Goal: Task Accomplishment & Management: Use online tool/utility

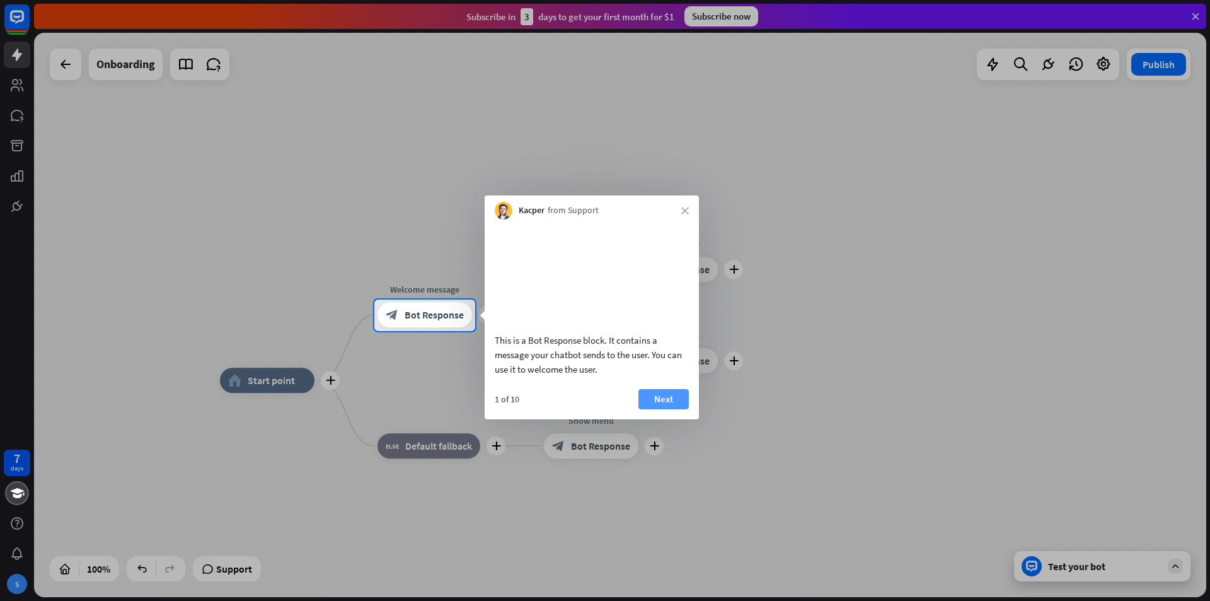
click at [674, 409] on button "Next" at bounding box center [664, 399] width 50 height 20
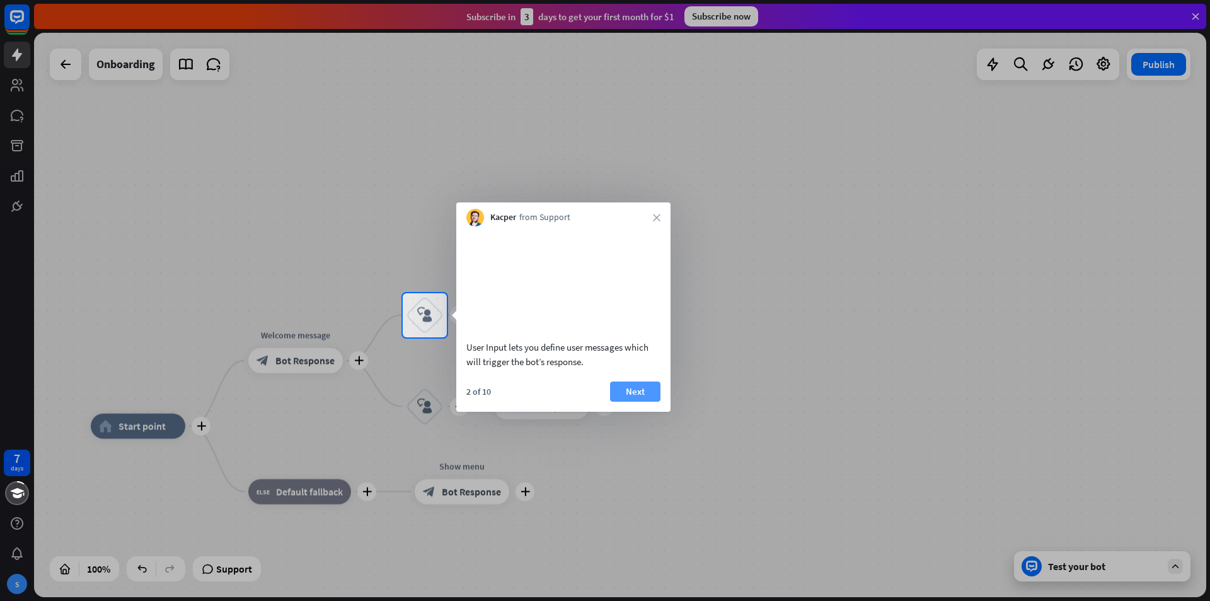
click at [657, 402] on button "Next" at bounding box center [635, 391] width 50 height 20
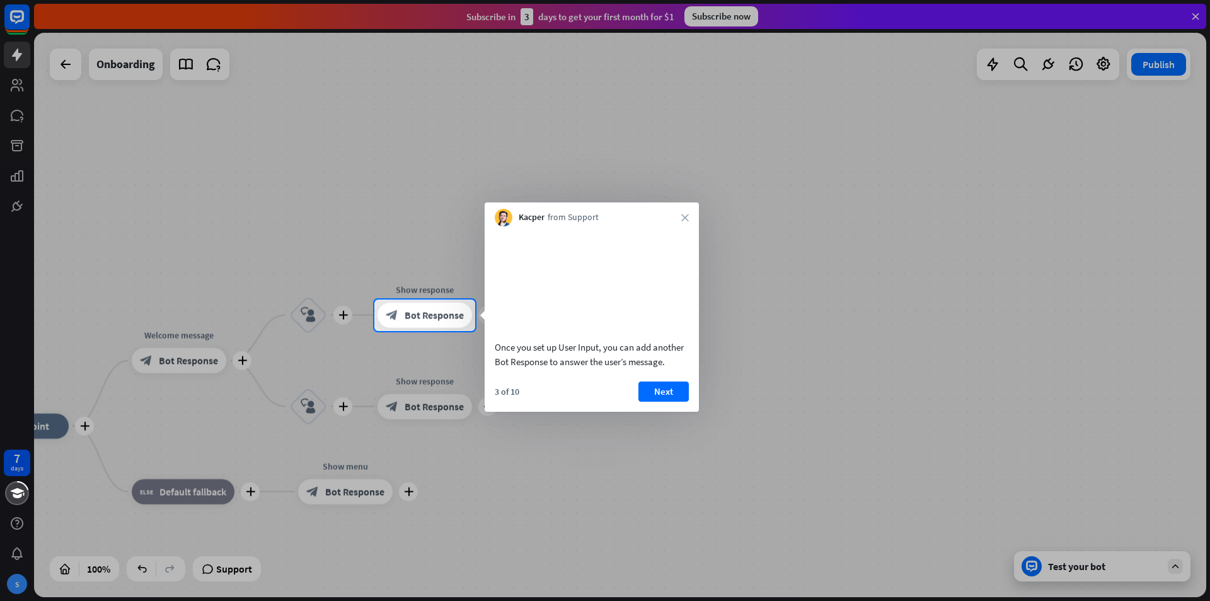
click at [670, 402] on button "Next" at bounding box center [664, 391] width 50 height 20
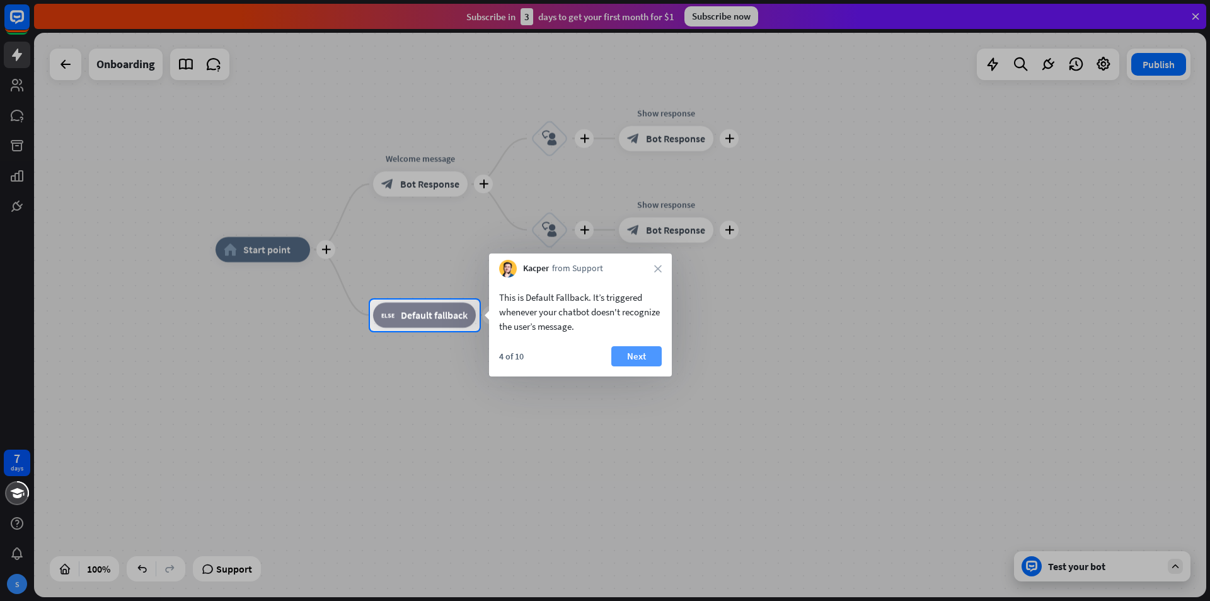
click at [644, 361] on button "Next" at bounding box center [636, 356] width 50 height 20
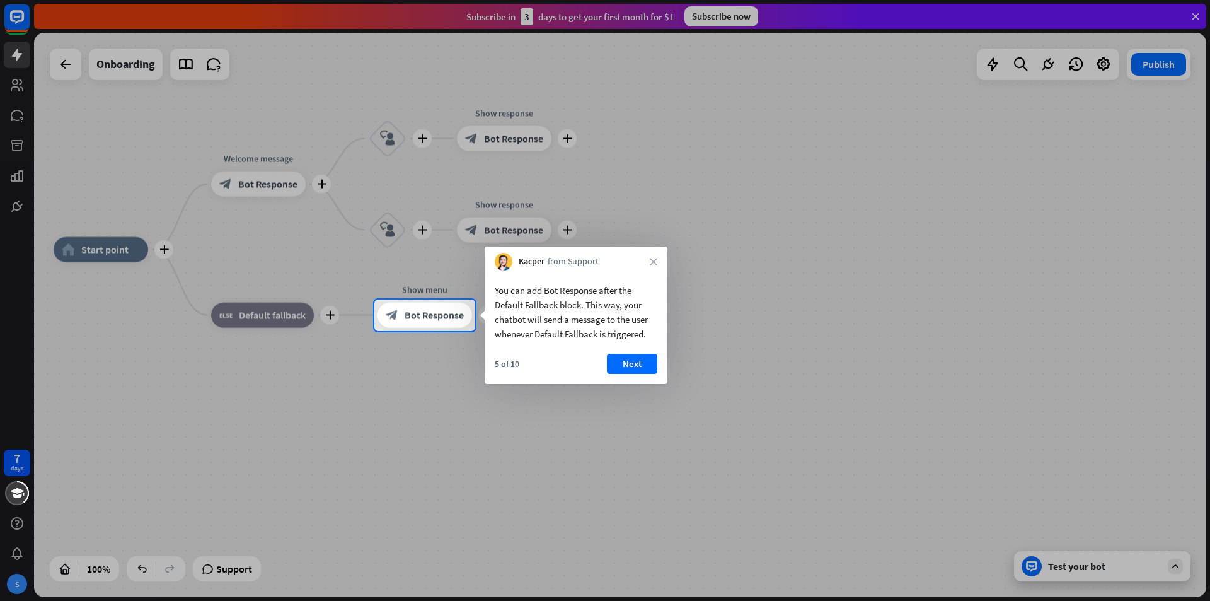
click at [645, 361] on button "Next" at bounding box center [632, 364] width 50 height 20
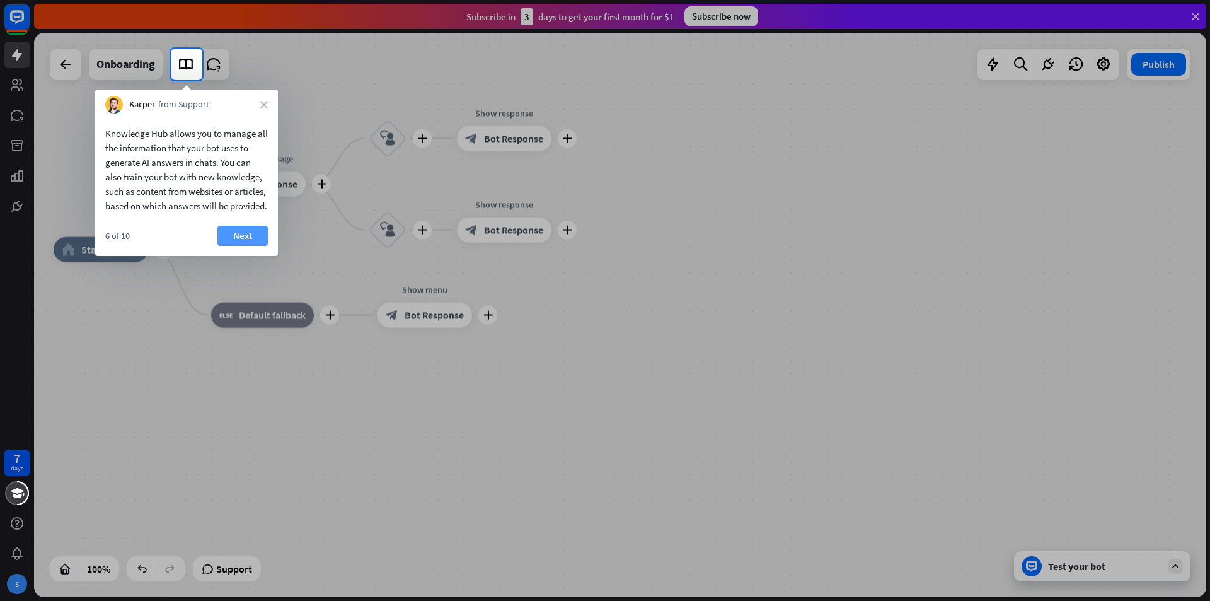
click at [242, 246] on button "Next" at bounding box center [242, 236] width 50 height 20
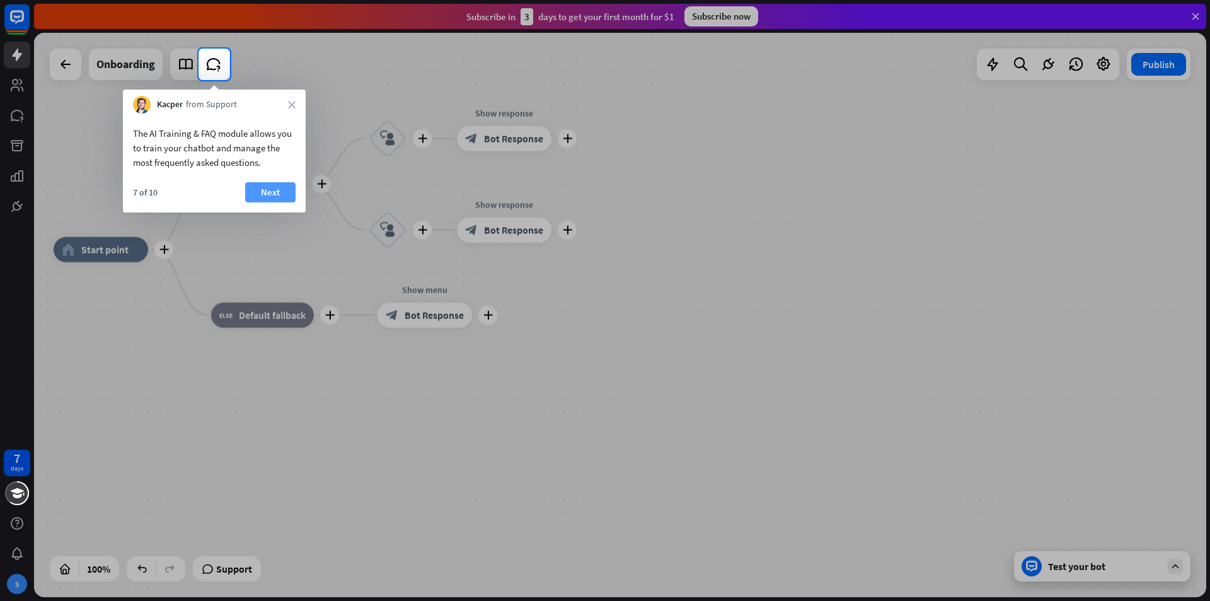
click at [280, 194] on button "Next" at bounding box center [270, 192] width 50 height 20
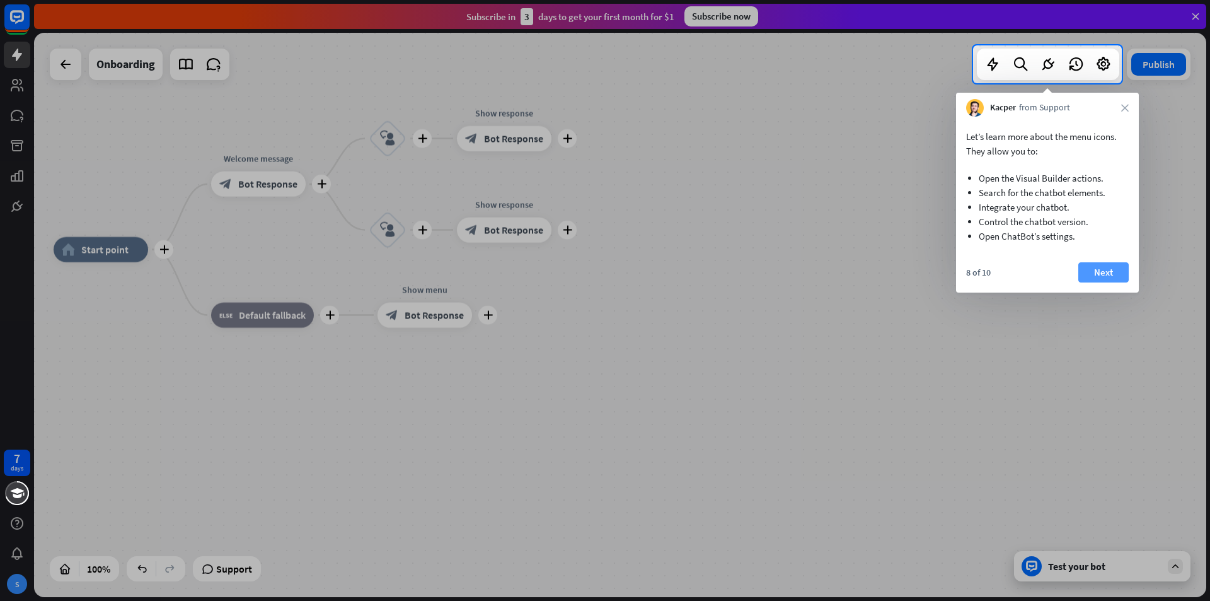
click at [1116, 274] on button "Next" at bounding box center [1103, 272] width 50 height 20
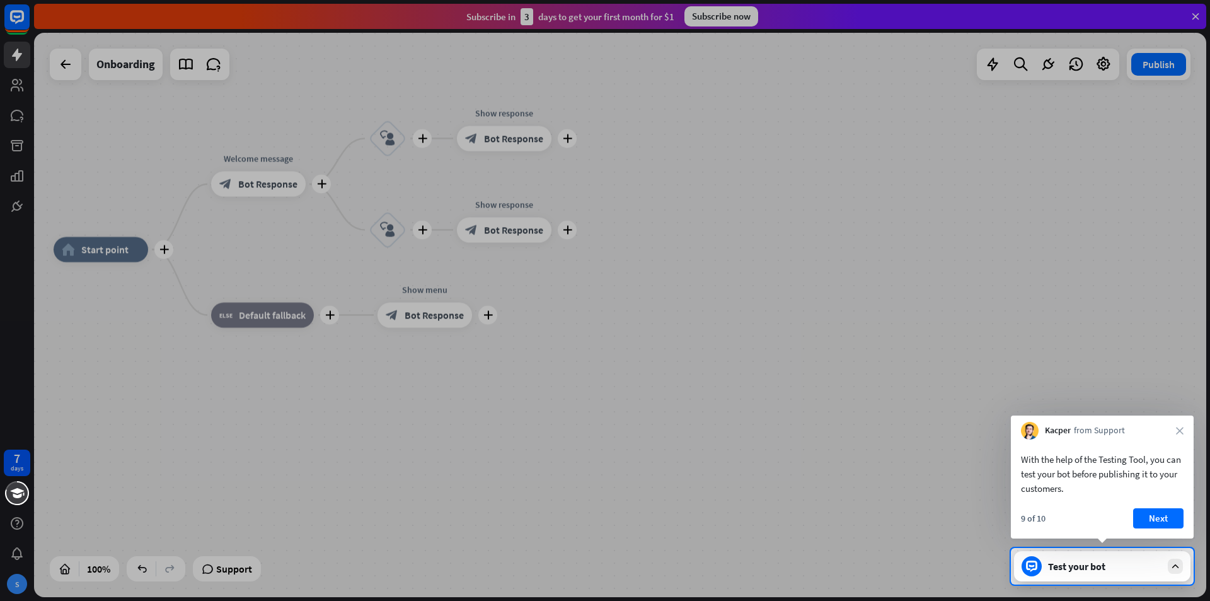
click at [1169, 519] on button "Next" at bounding box center [1158, 518] width 50 height 20
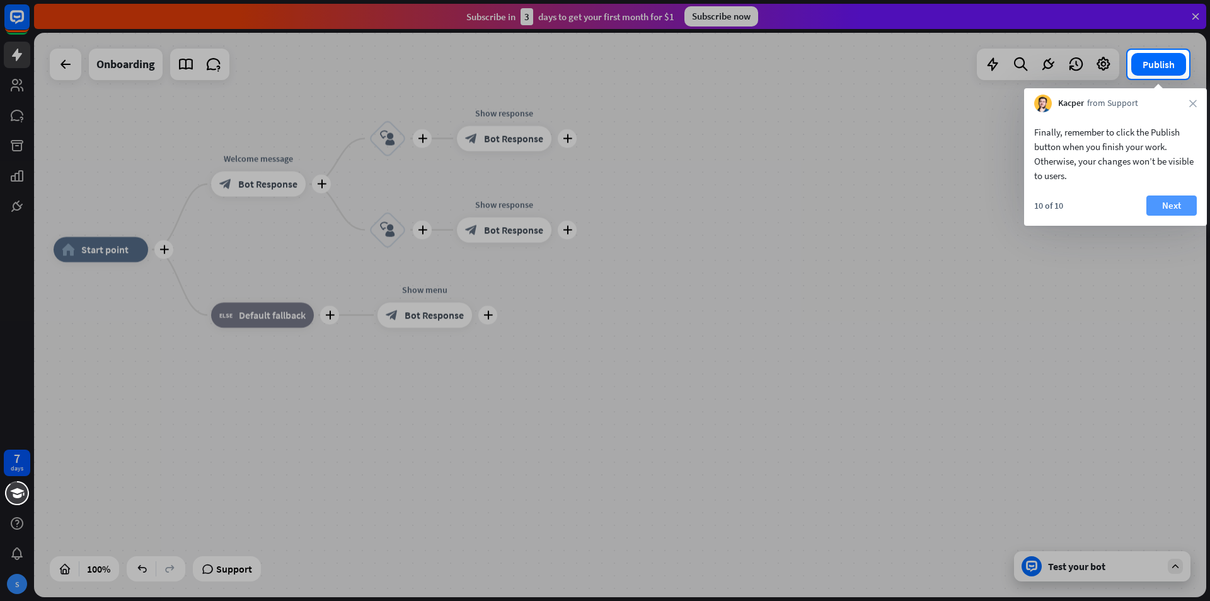
click at [1176, 204] on button "Next" at bounding box center [1172, 205] width 50 height 20
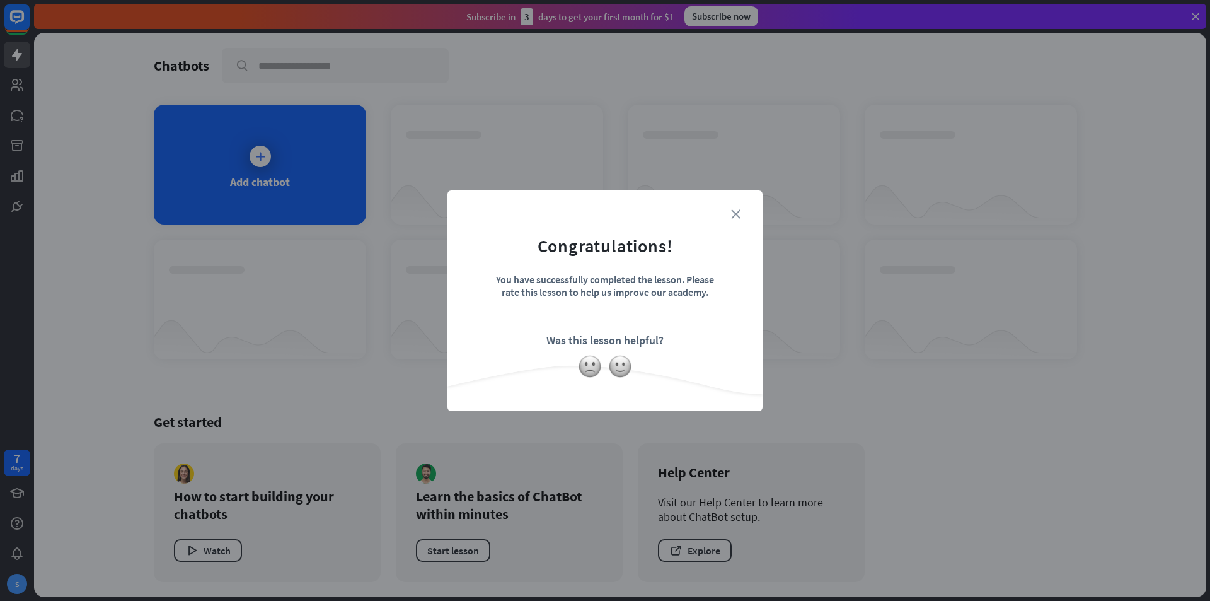
click at [736, 212] on icon "close" at bounding box center [735, 213] width 9 height 9
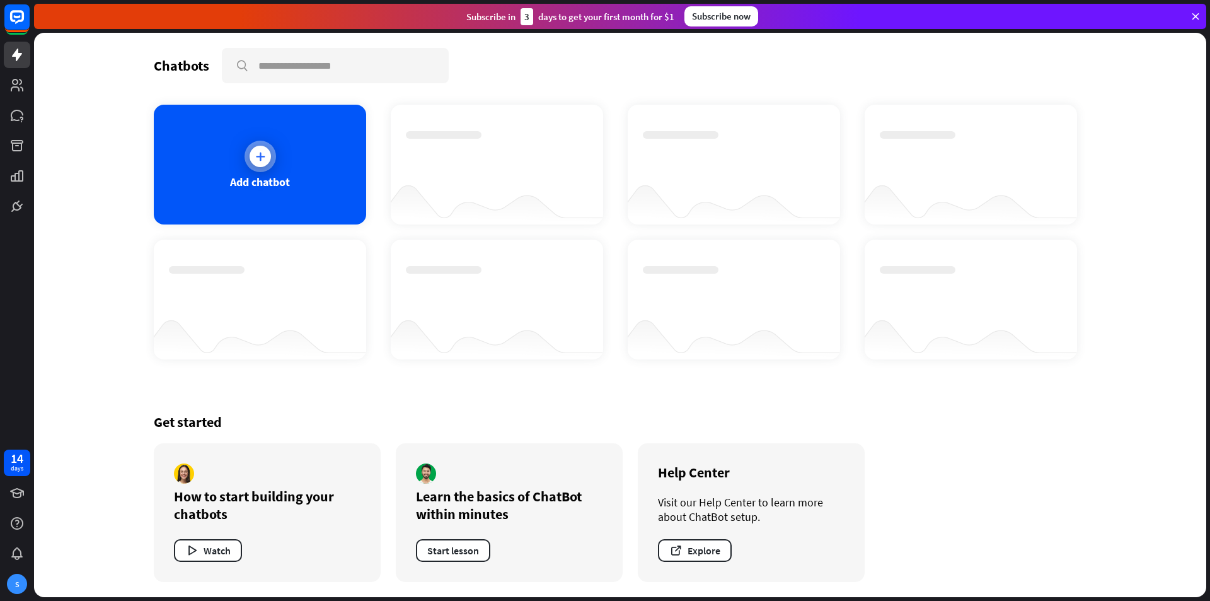
click at [248, 151] on div at bounding box center [261, 157] width 32 height 32
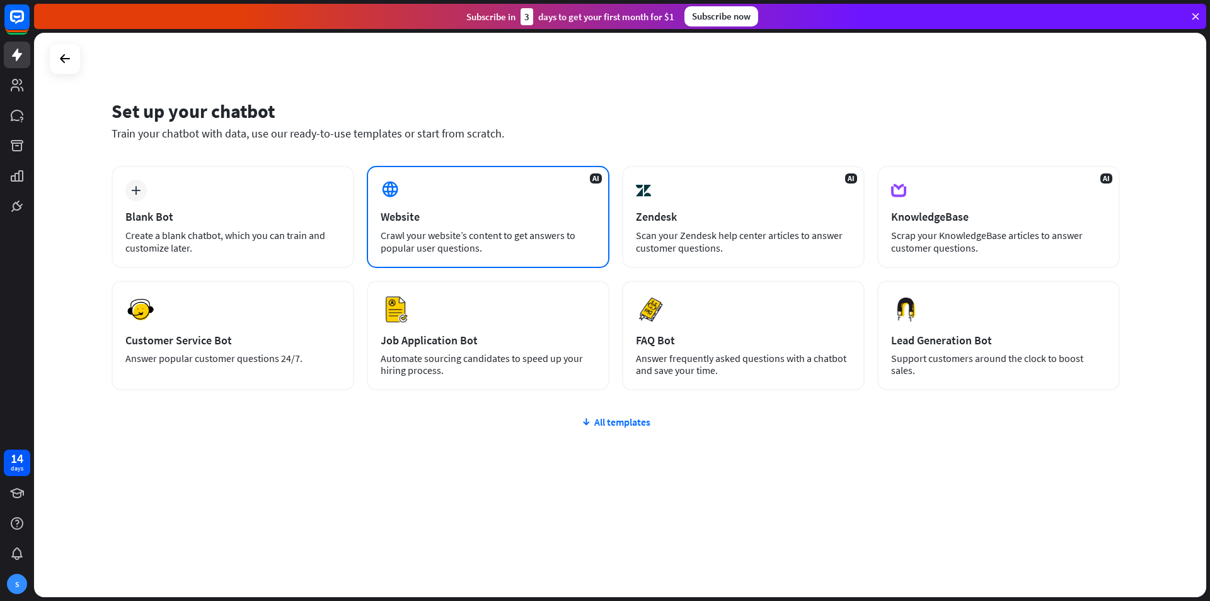
click at [441, 211] on div "Website" at bounding box center [488, 216] width 215 height 14
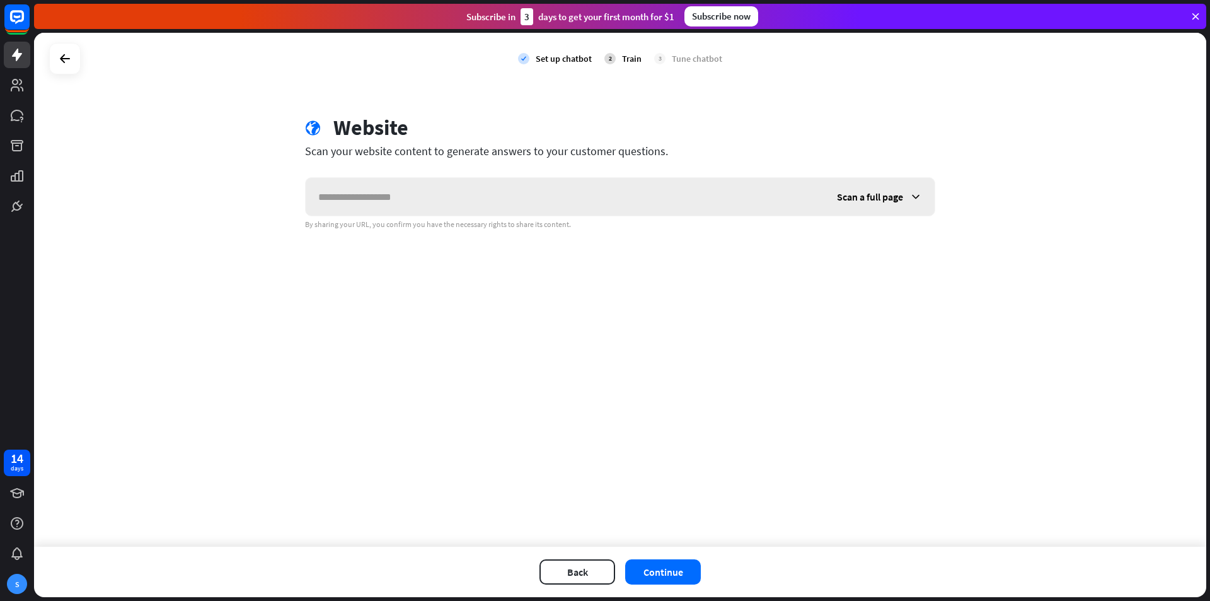
click at [441, 211] on input "text" at bounding box center [565, 197] width 519 height 38
paste input "**********"
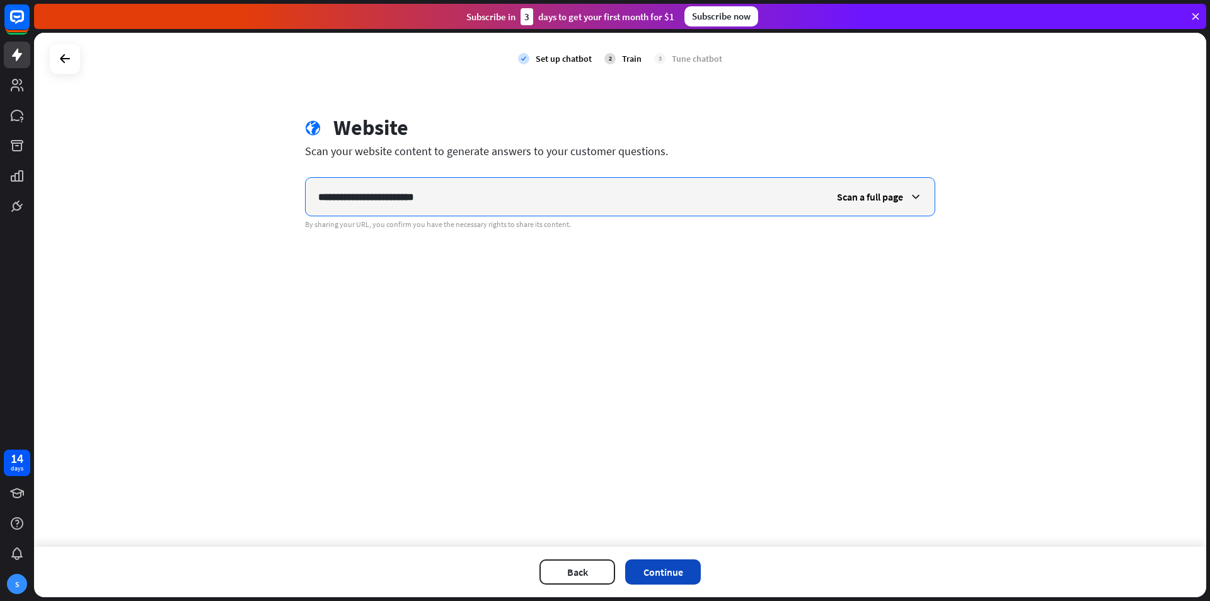
type input "**********"
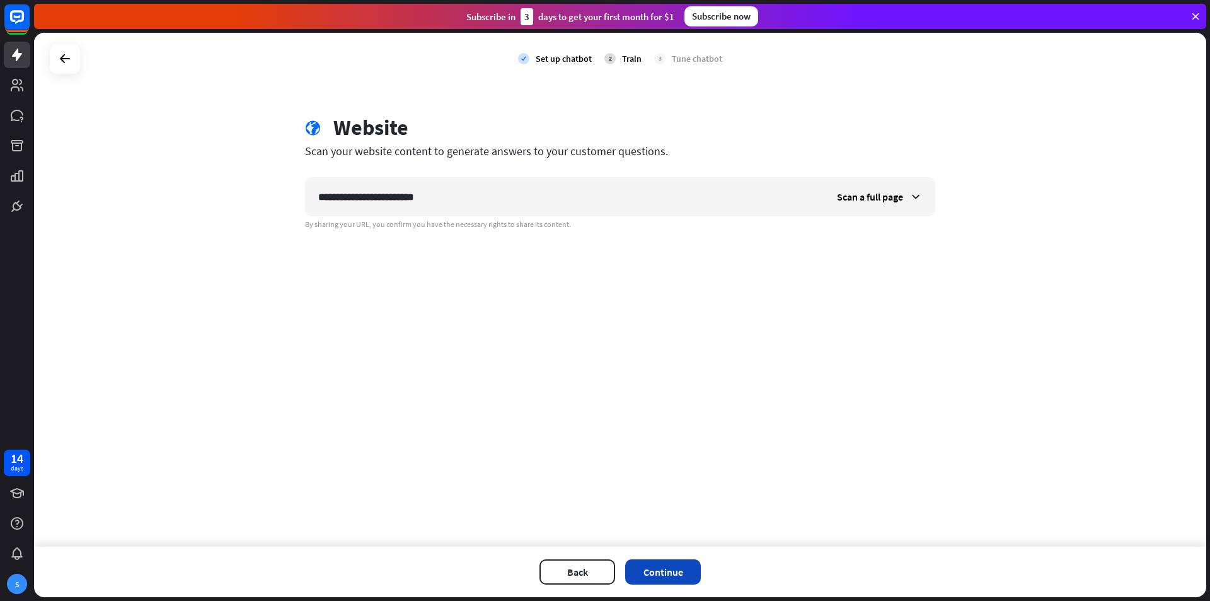
click at [674, 570] on button "Continue" at bounding box center [663, 571] width 76 height 25
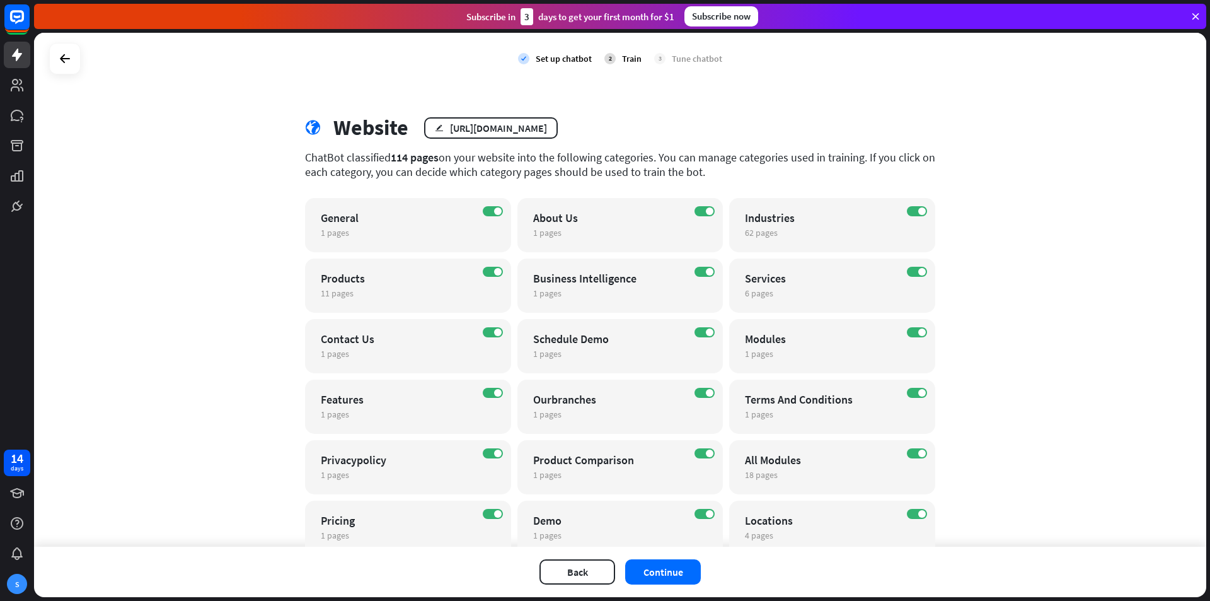
scroll to position [49, 0]
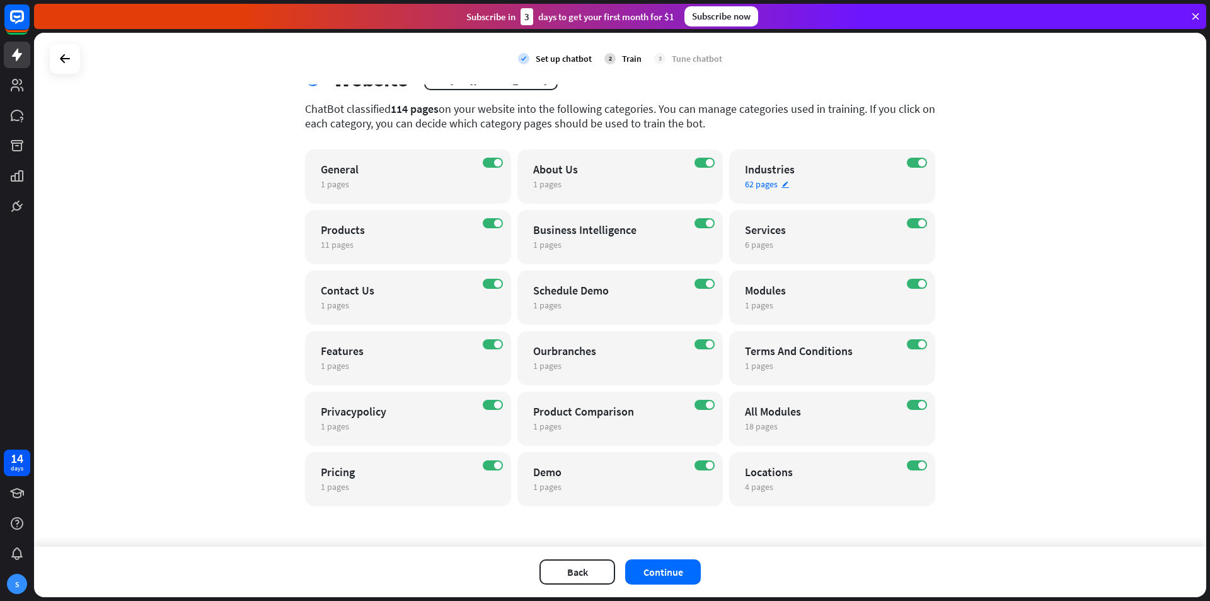
click at [763, 186] on span "62 pages" at bounding box center [761, 183] width 33 height 11
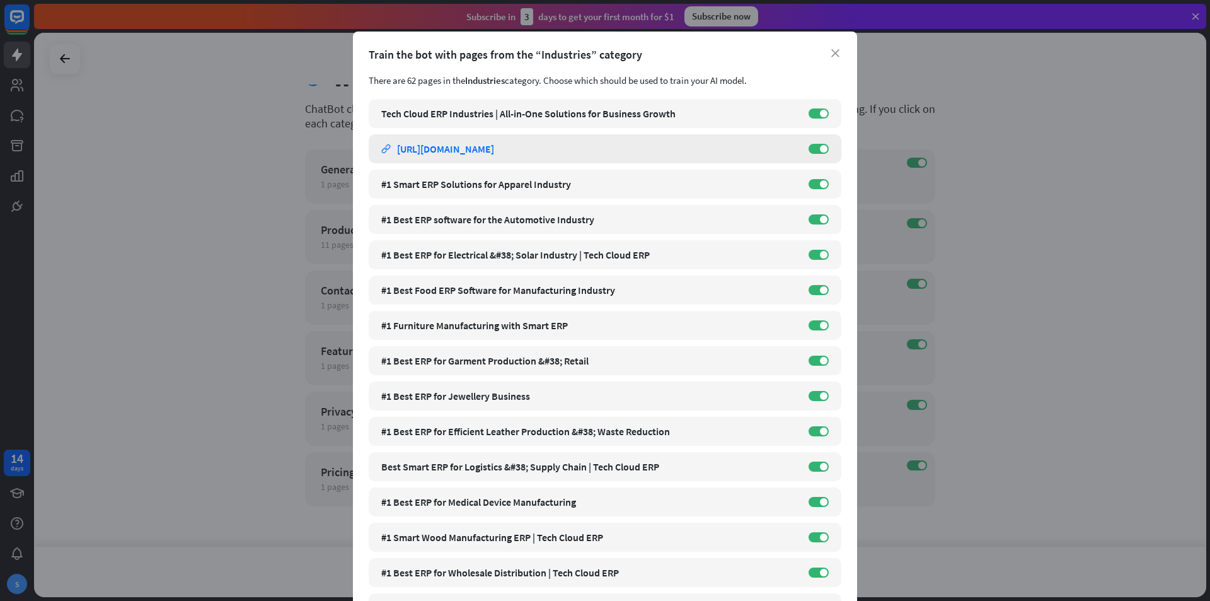
click at [820, 154] on div "#1 Best ERP Solution for the Agriculture Industry link [URL][DOMAIN_NAME] ON" at bounding box center [605, 148] width 473 height 29
click at [815, 147] on label "ON" at bounding box center [819, 149] width 20 height 10
click at [820, 180] on span at bounding box center [824, 184] width 8 height 8
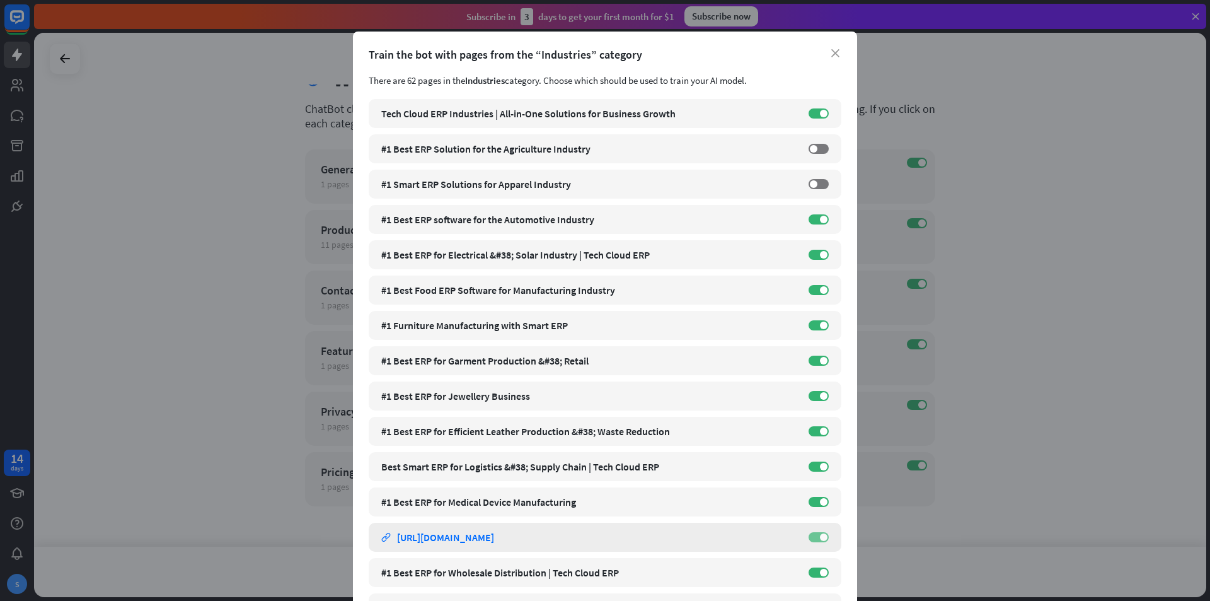
click at [809, 538] on label "ON" at bounding box center [819, 537] width 20 height 10
drag, startPoint x: 816, startPoint y: 507, endPoint x: 817, endPoint y: 495, distance: 12.0
click at [816, 506] on div "#1 Best ERP for Medical Device Manufacturing link [URL][DOMAIN_NAME] ON" at bounding box center [605, 501] width 473 height 29
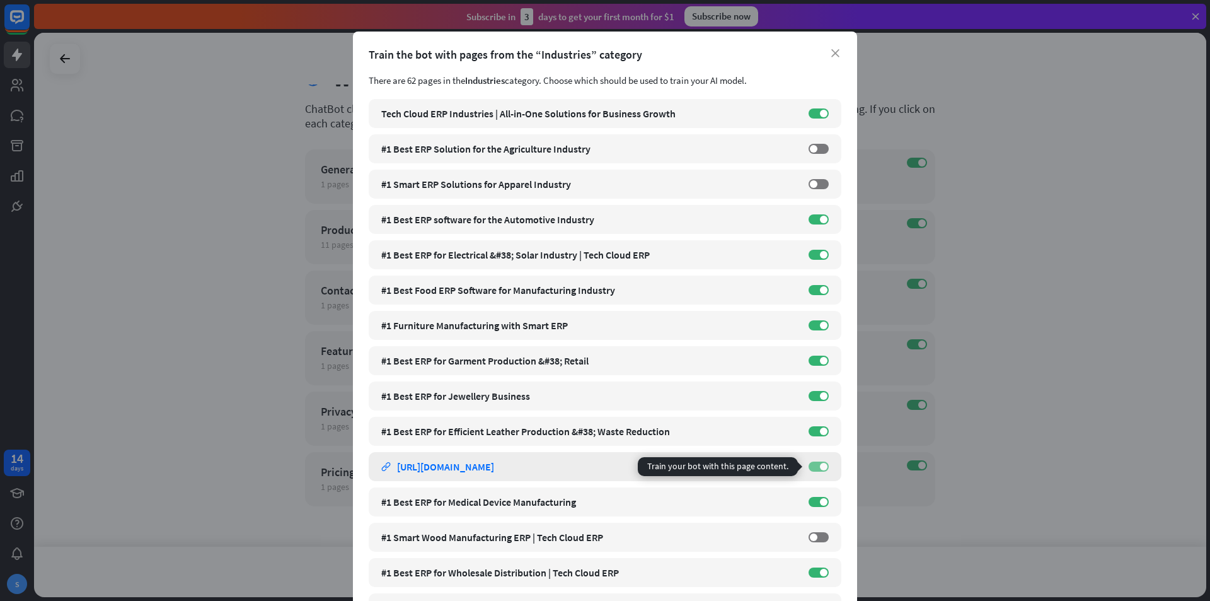
click at [819, 470] on label "ON" at bounding box center [819, 466] width 20 height 10
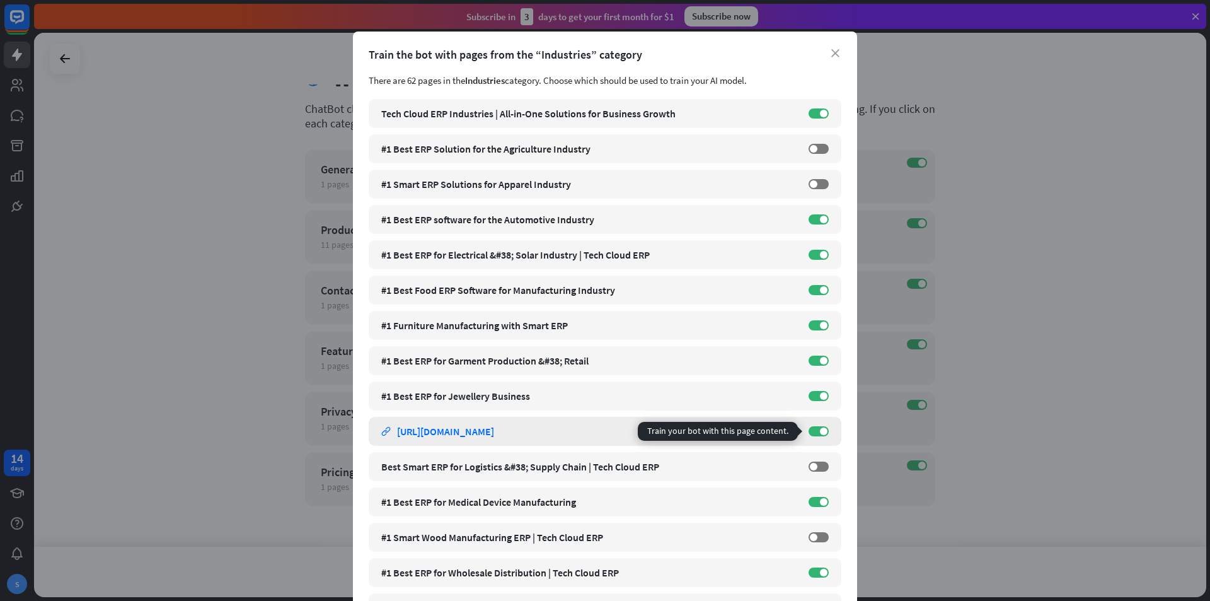
click at [817, 424] on div "#1 Best ERP for Efficient Leather Production &#38; Waste Reduction link [URL][D…" at bounding box center [605, 431] width 473 height 29
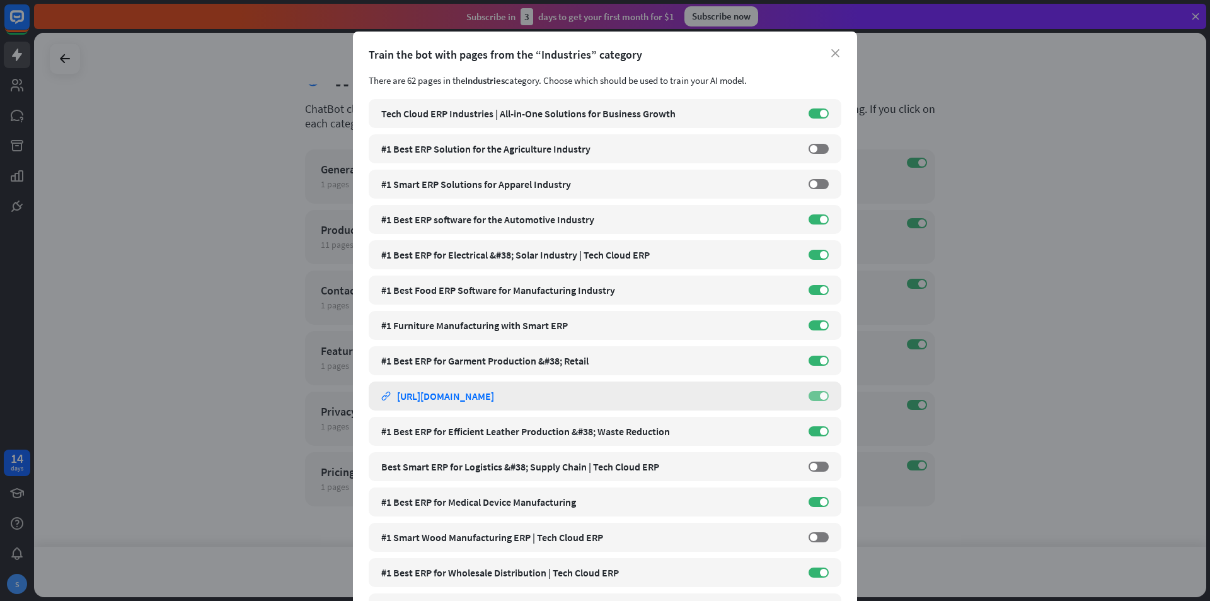
click at [821, 400] on label "ON" at bounding box center [819, 396] width 20 height 10
click at [820, 363] on span at bounding box center [824, 361] width 8 height 8
click at [814, 329] on label "ON" at bounding box center [819, 325] width 20 height 10
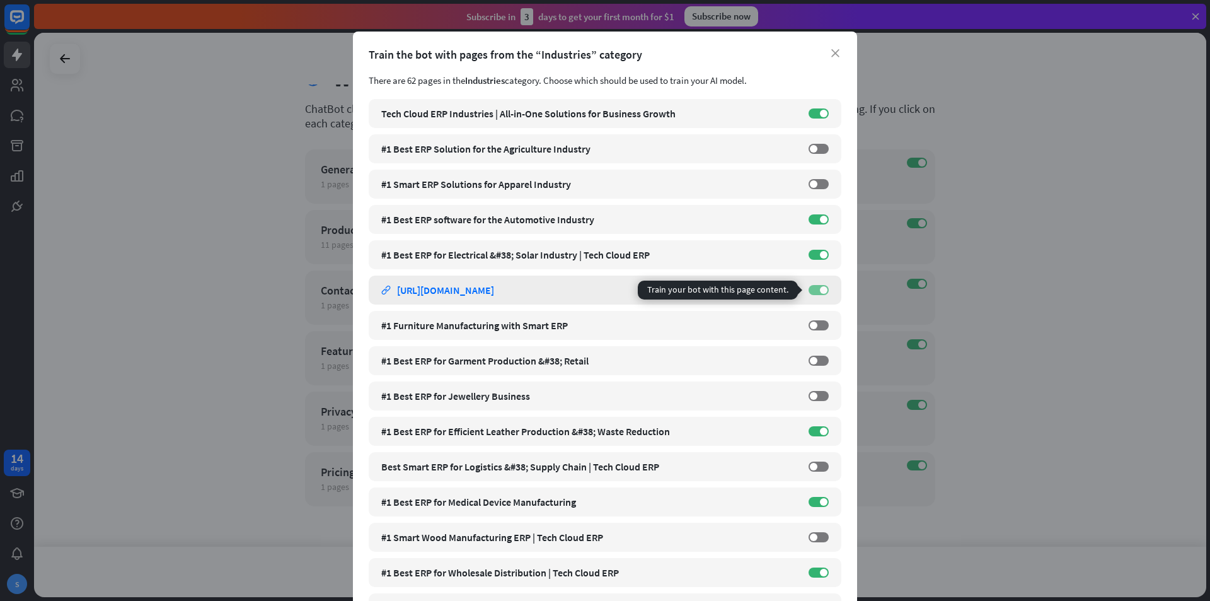
click at [820, 291] on span at bounding box center [824, 290] width 8 height 8
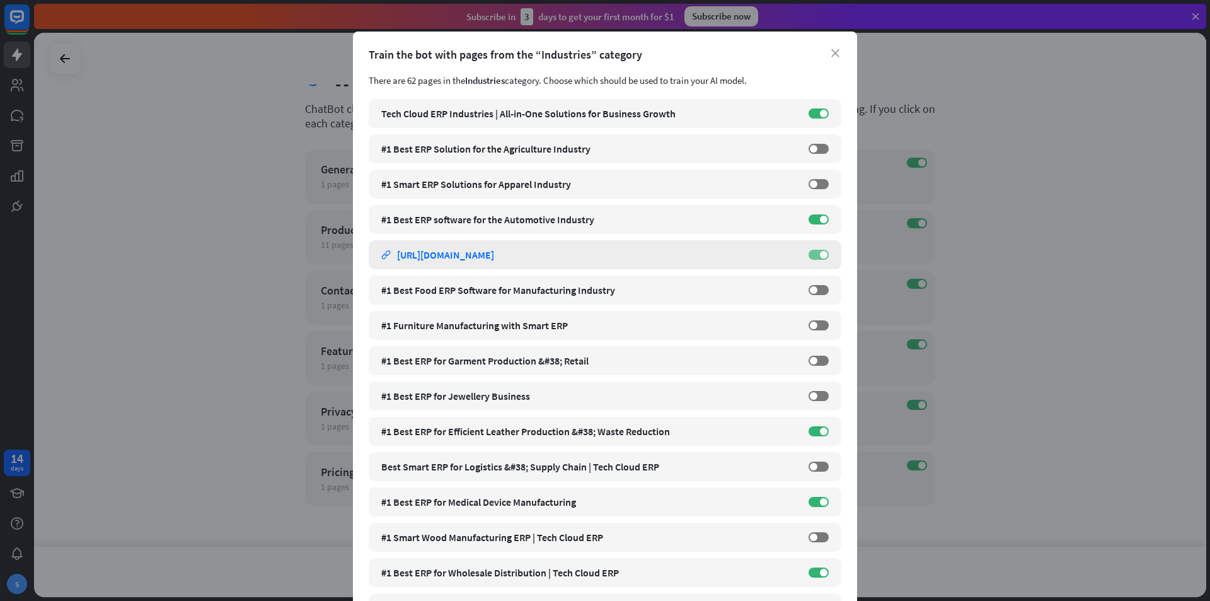
click at [812, 250] on label "ON" at bounding box center [819, 255] width 20 height 10
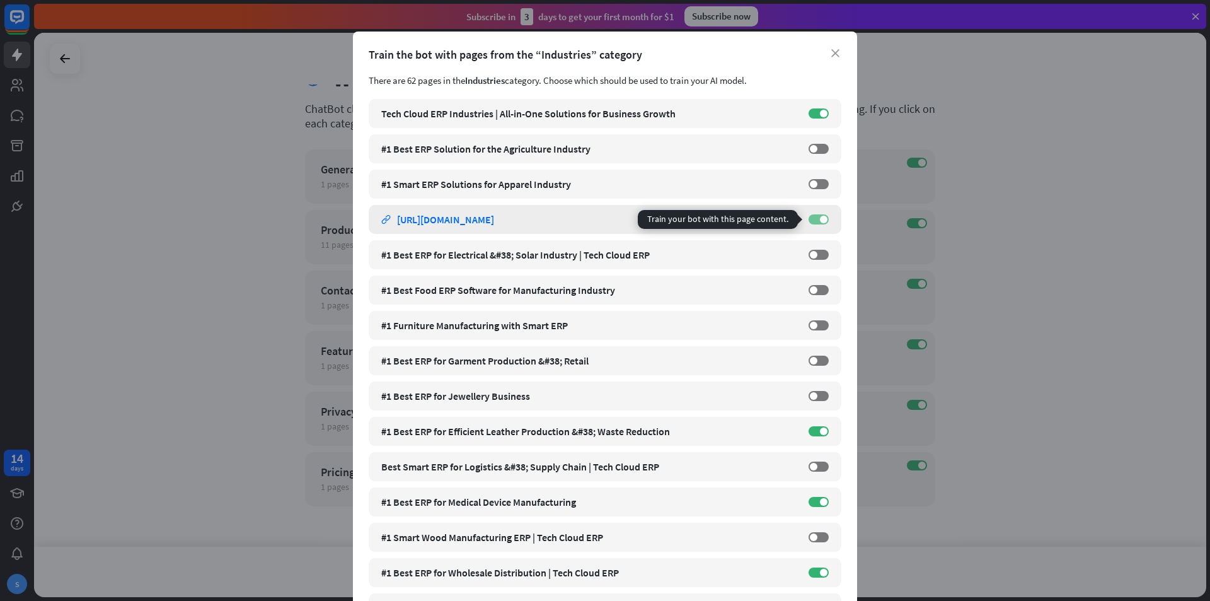
click at [811, 218] on label "ON" at bounding box center [819, 219] width 20 height 10
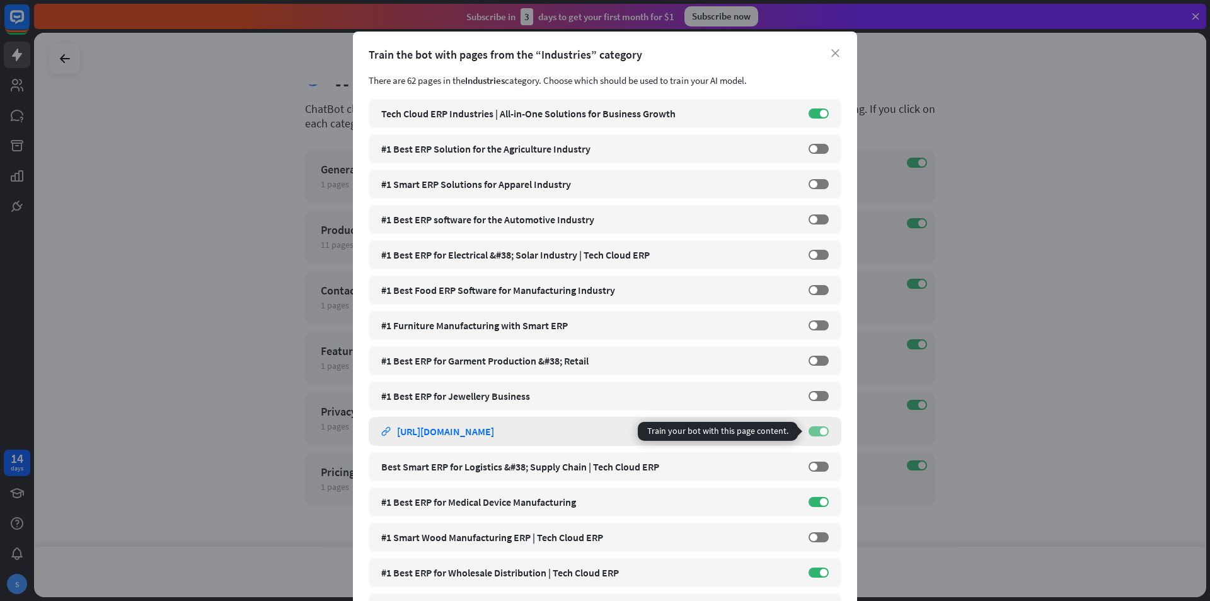
click at [809, 426] on label "ON" at bounding box center [819, 431] width 20 height 10
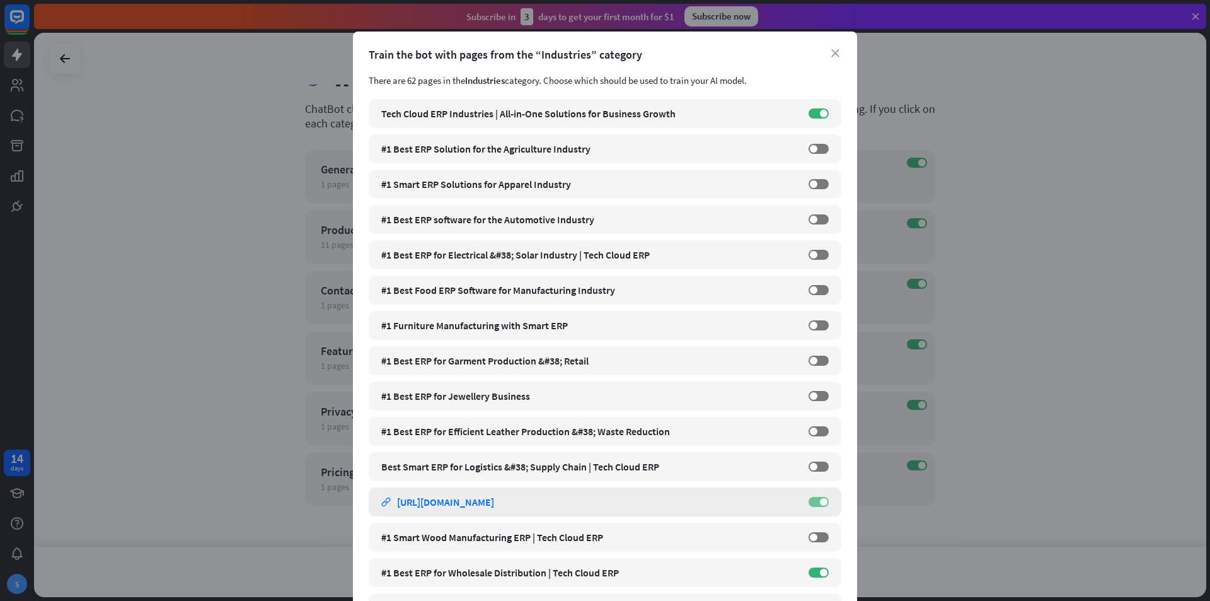
click at [811, 504] on label "ON" at bounding box center [819, 502] width 20 height 10
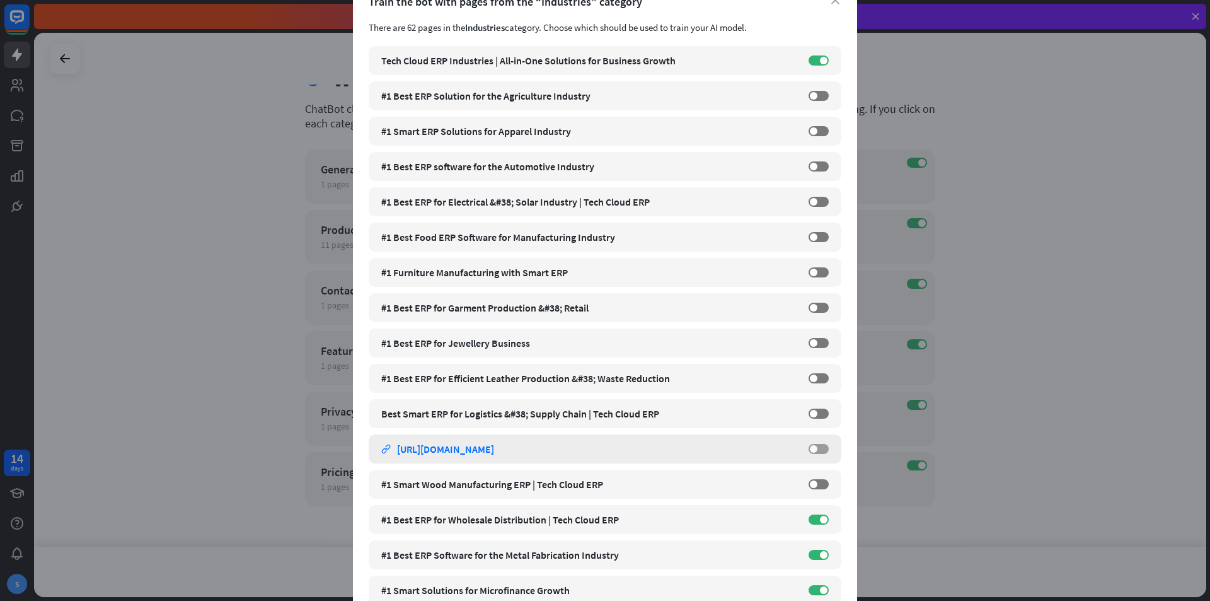
scroll to position [126, 0]
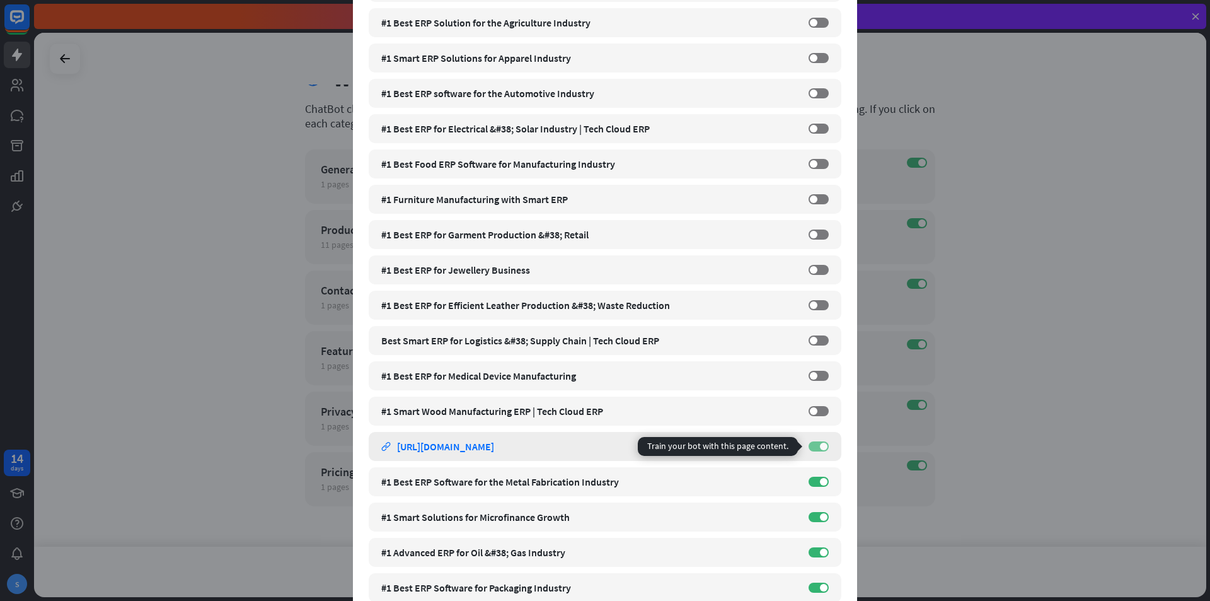
click at [820, 443] on span at bounding box center [824, 446] width 8 height 8
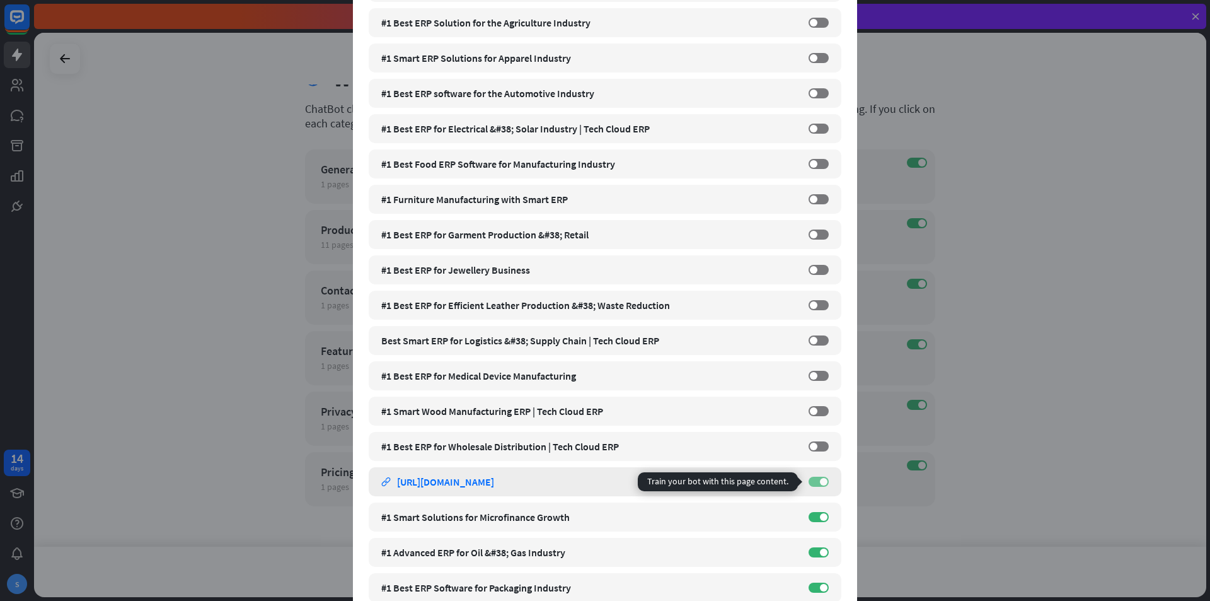
click at [812, 479] on label "ON" at bounding box center [819, 482] width 20 height 10
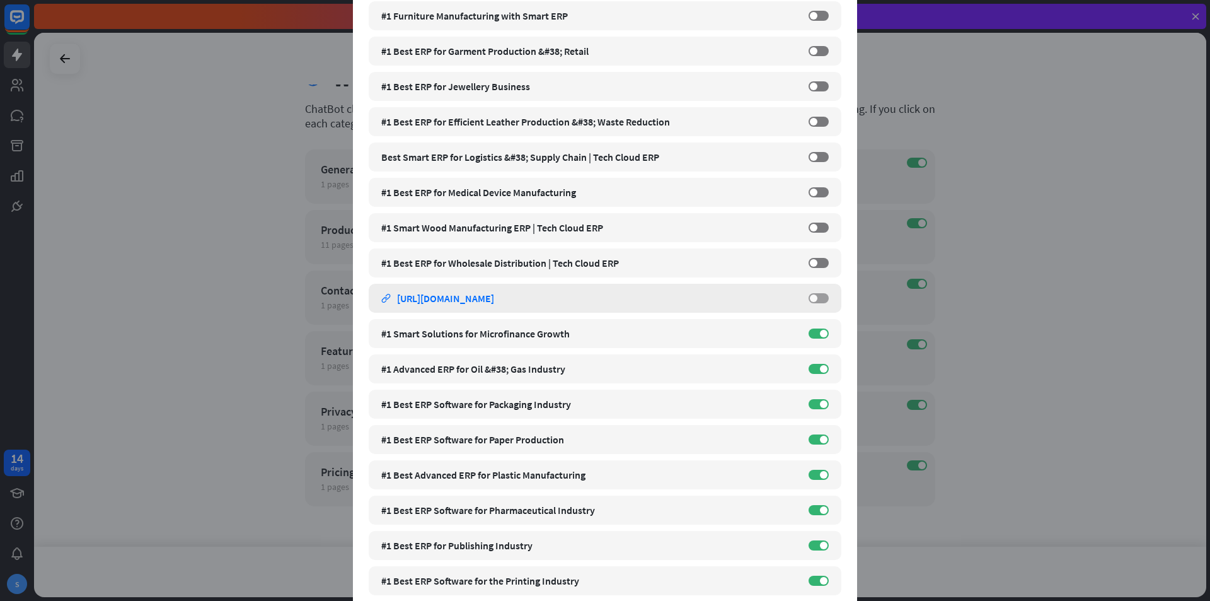
scroll to position [315, 0]
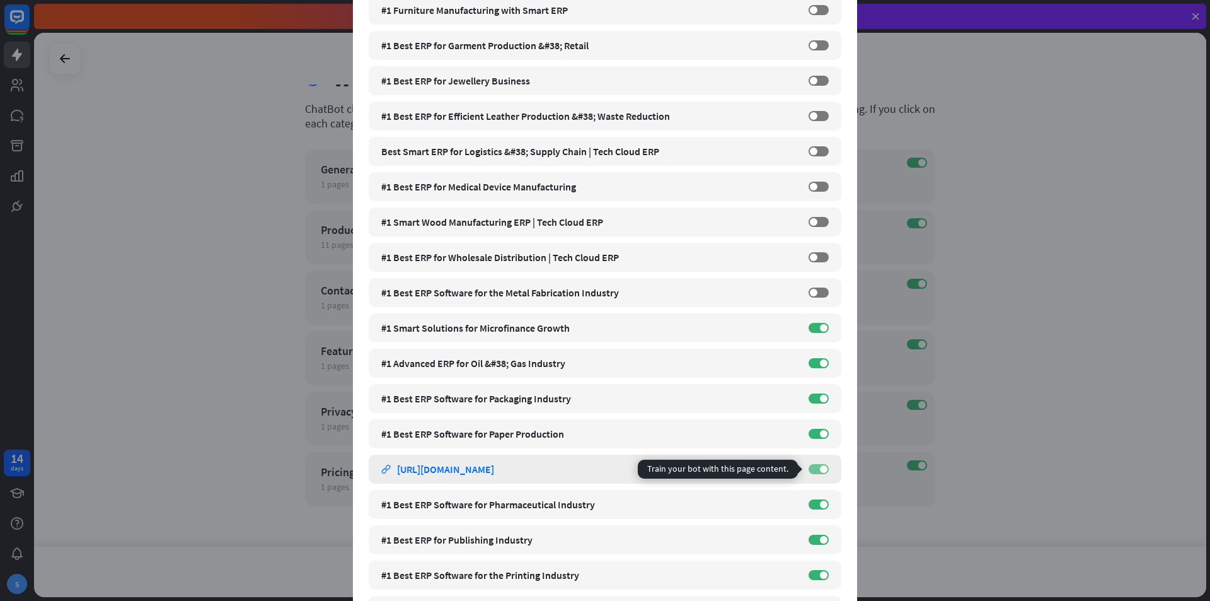
click at [812, 470] on label "ON" at bounding box center [819, 469] width 20 height 10
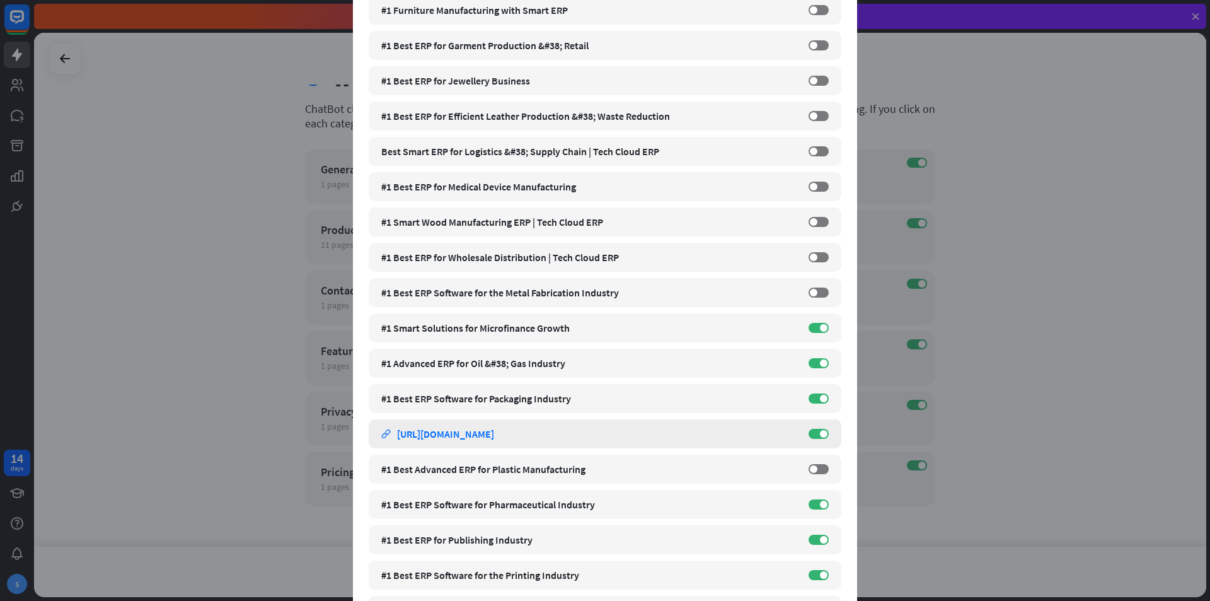
click at [819, 442] on div "#1 Best ERP Software for Paper Production link [URL][DOMAIN_NAME] ON" at bounding box center [605, 433] width 473 height 29
click at [822, 431] on span at bounding box center [824, 434] width 8 height 8
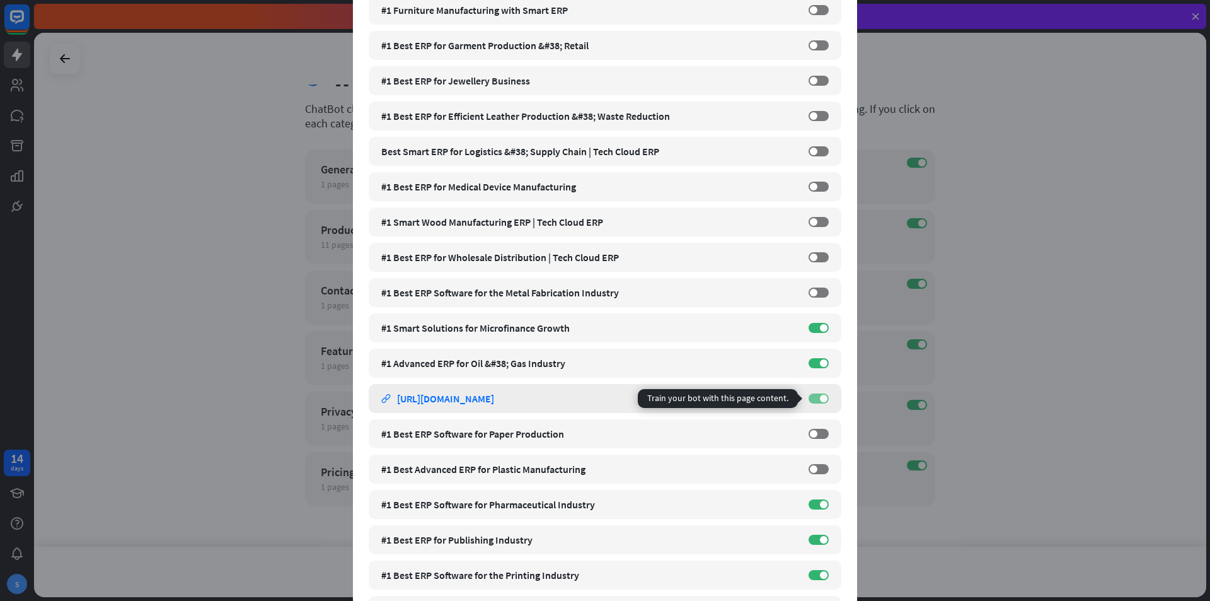
click at [812, 396] on label "ON" at bounding box center [819, 398] width 20 height 10
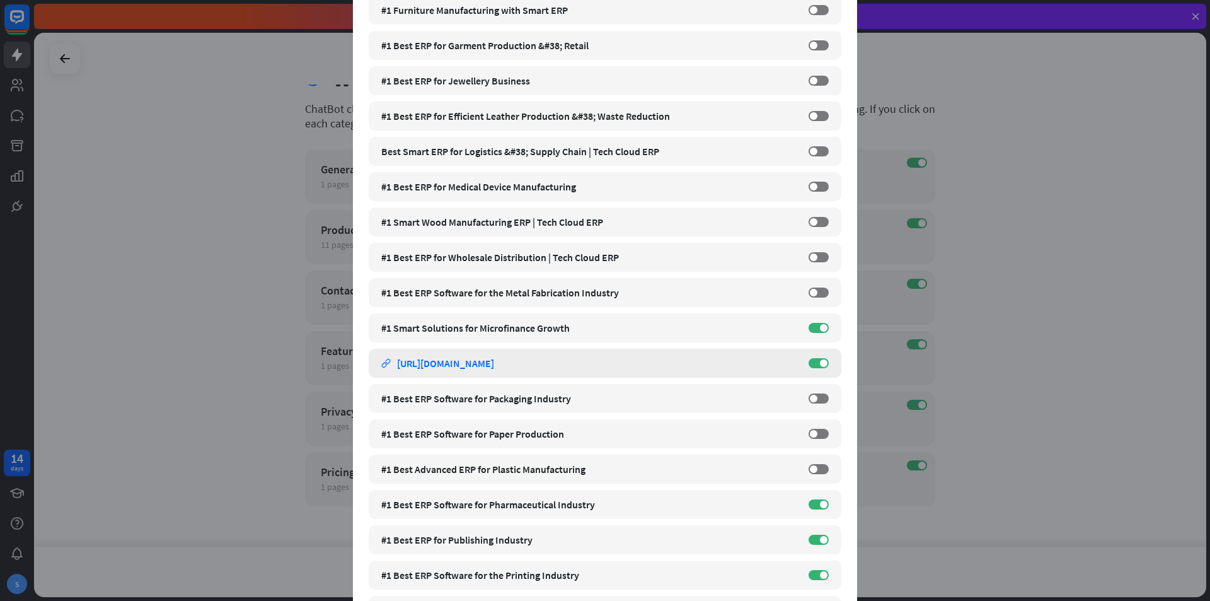
click at [808, 354] on div "#1 Advanced ERP for Oil &#38; Gas Industry link [URL][DOMAIN_NAME] ON" at bounding box center [605, 363] width 473 height 29
click at [814, 342] on div "#1 Smart Solutions for Microfinance Growth link [URL][DOMAIN_NAME] ON" at bounding box center [605, 327] width 473 height 29
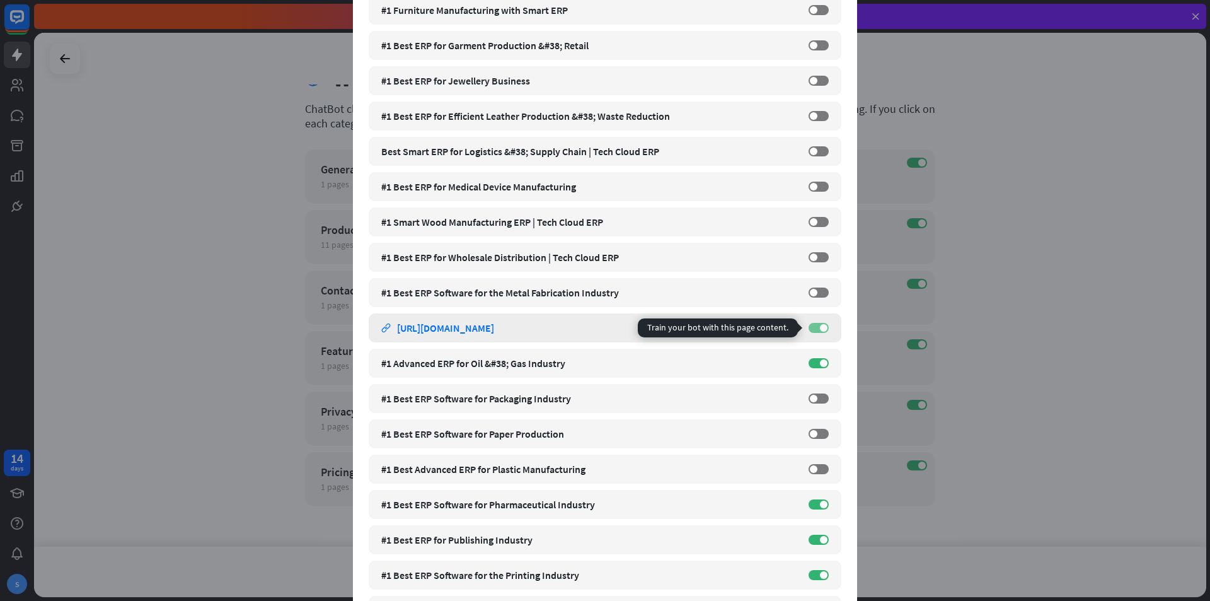
click at [816, 332] on label "ON" at bounding box center [819, 328] width 20 height 10
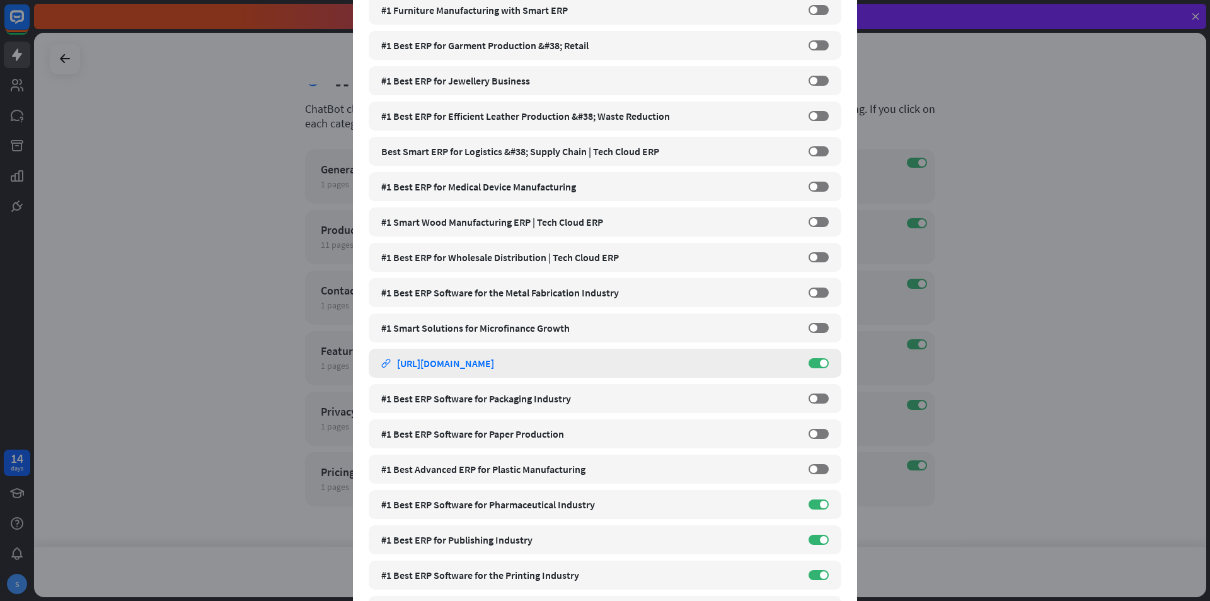
click at [816, 356] on div "#1 Advanced ERP for Oil &#38; Gas Industry link [URL][DOMAIN_NAME] ON" at bounding box center [605, 363] width 473 height 29
click at [814, 359] on label "ON" at bounding box center [819, 363] width 20 height 10
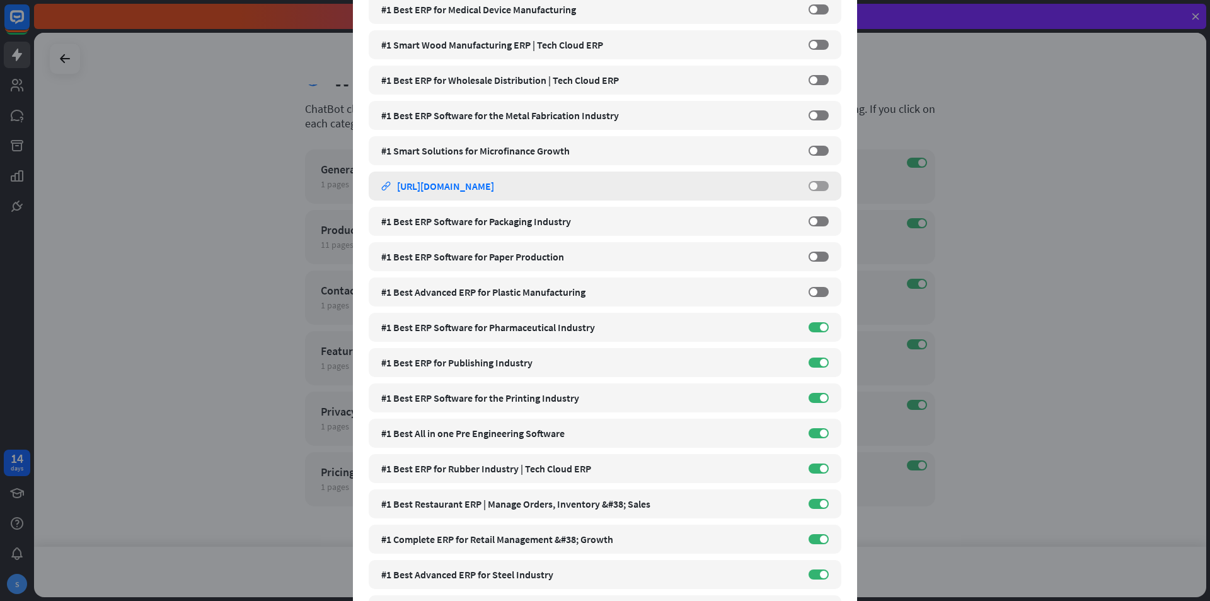
scroll to position [504, 0]
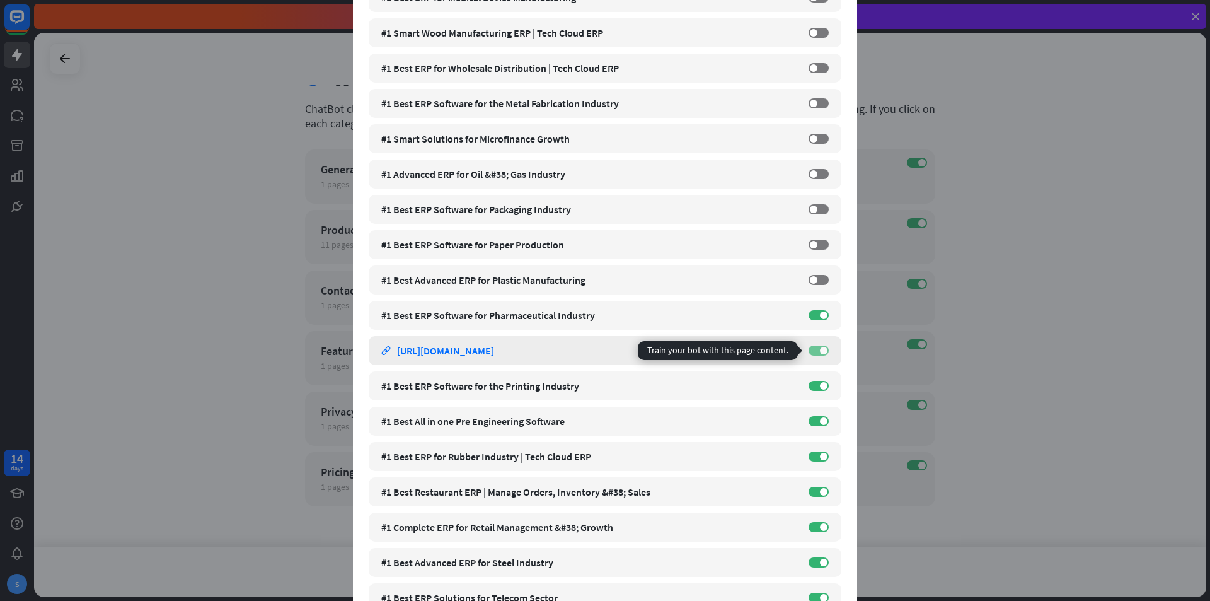
click at [823, 353] on label "ON" at bounding box center [819, 350] width 20 height 10
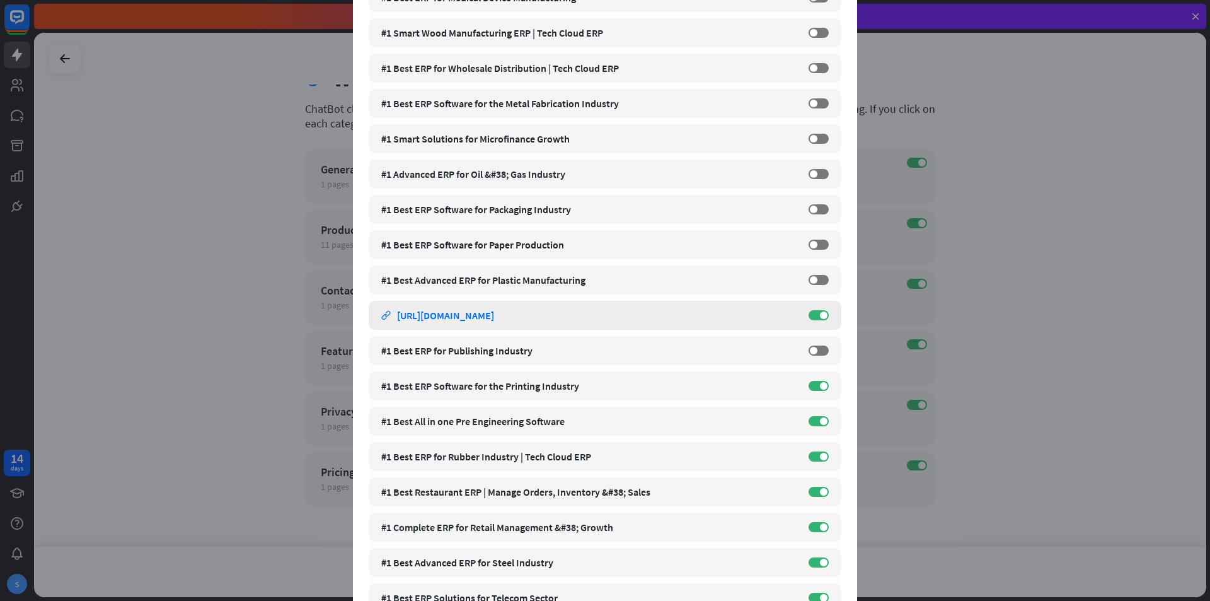
click at [811, 320] on div "#1 Best ERP Software for Pharmaceutical Industry link [URL][DOMAIN_NAME] ON" at bounding box center [605, 315] width 473 height 29
click at [820, 313] on span at bounding box center [824, 315] width 8 height 8
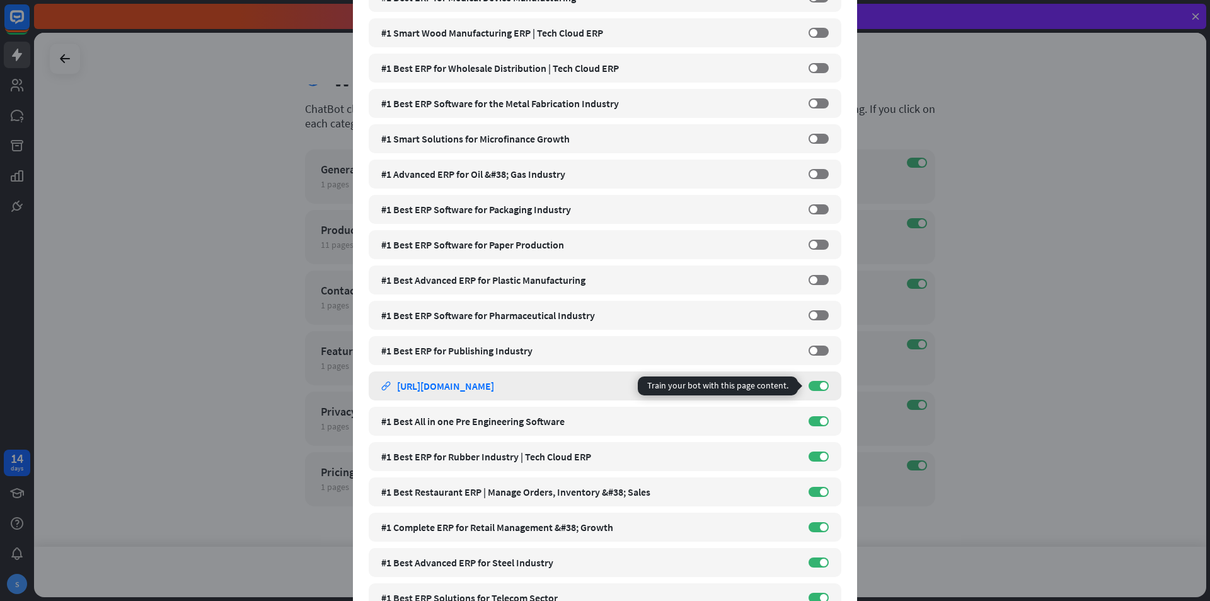
click at [823, 390] on div "ON" at bounding box center [819, 386] width 20 height 10
click at [823, 385] on span at bounding box center [824, 386] width 8 height 8
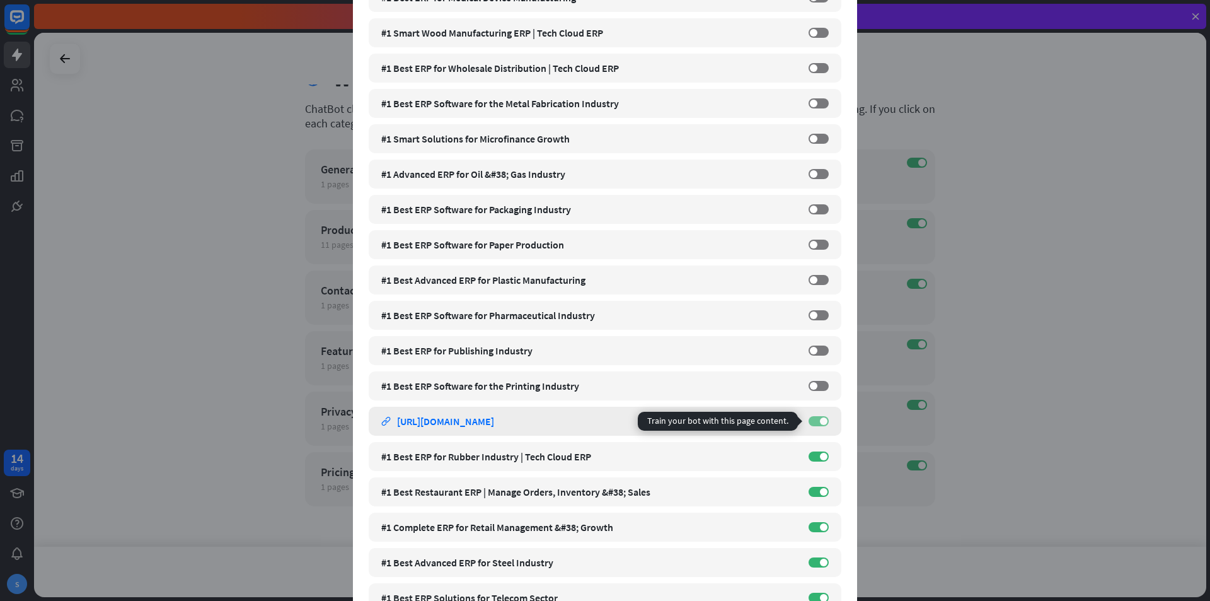
click at [820, 422] on span at bounding box center [824, 421] width 8 height 8
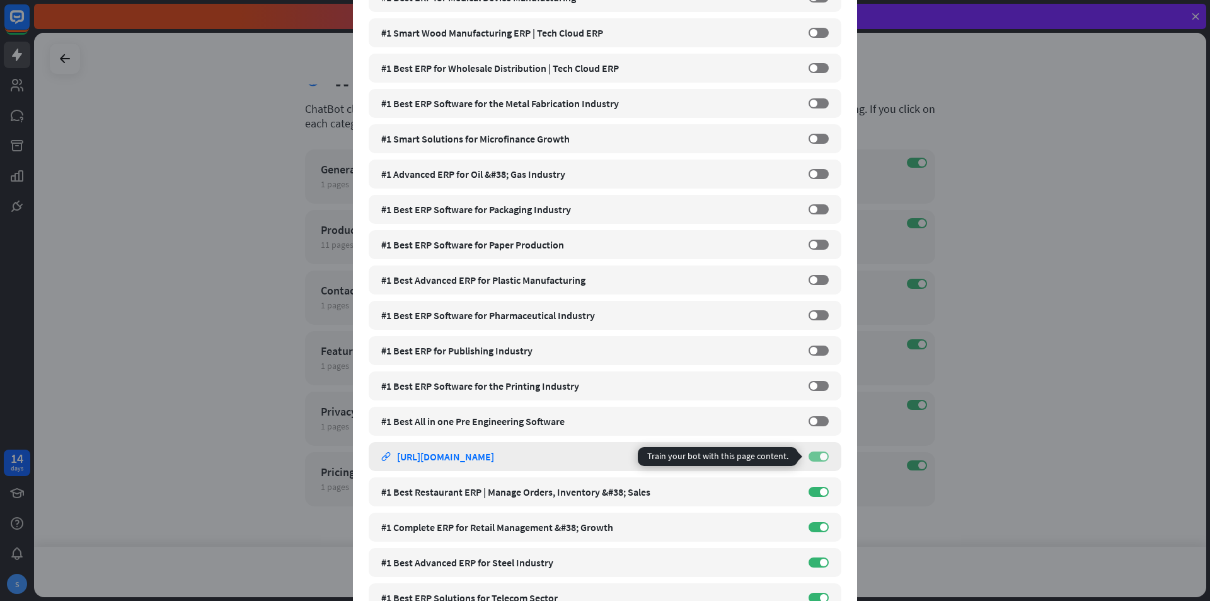
click at [813, 453] on label "ON" at bounding box center [819, 456] width 20 height 10
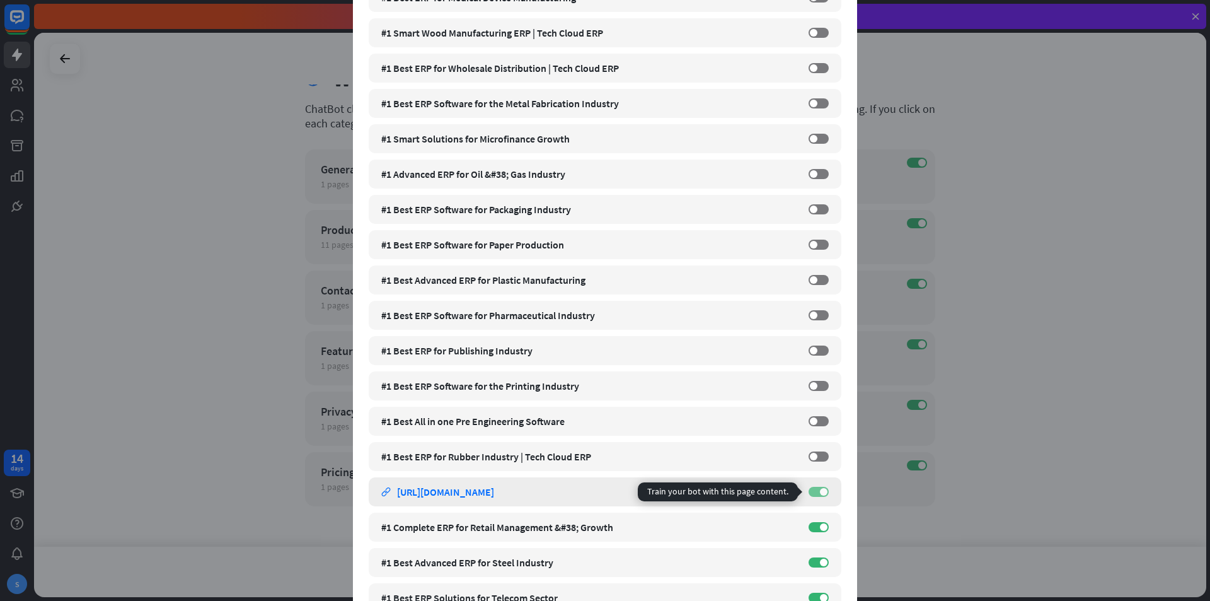
click at [813, 487] on label "ON" at bounding box center [819, 492] width 20 height 10
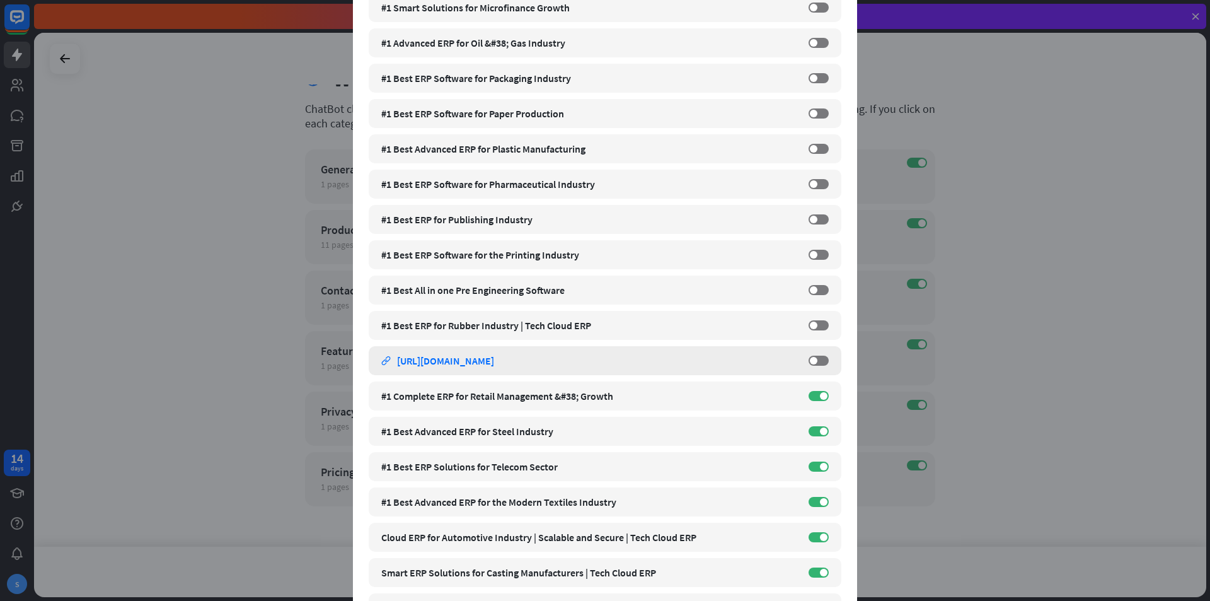
scroll to position [693, 0]
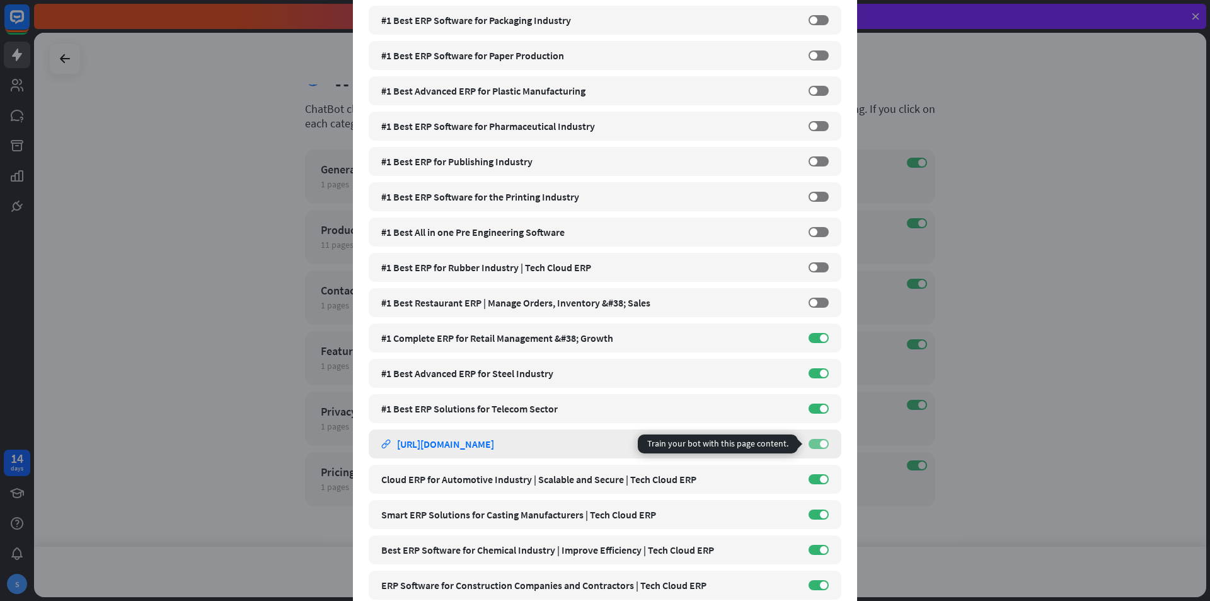
click at [811, 443] on label "ON" at bounding box center [819, 444] width 20 height 10
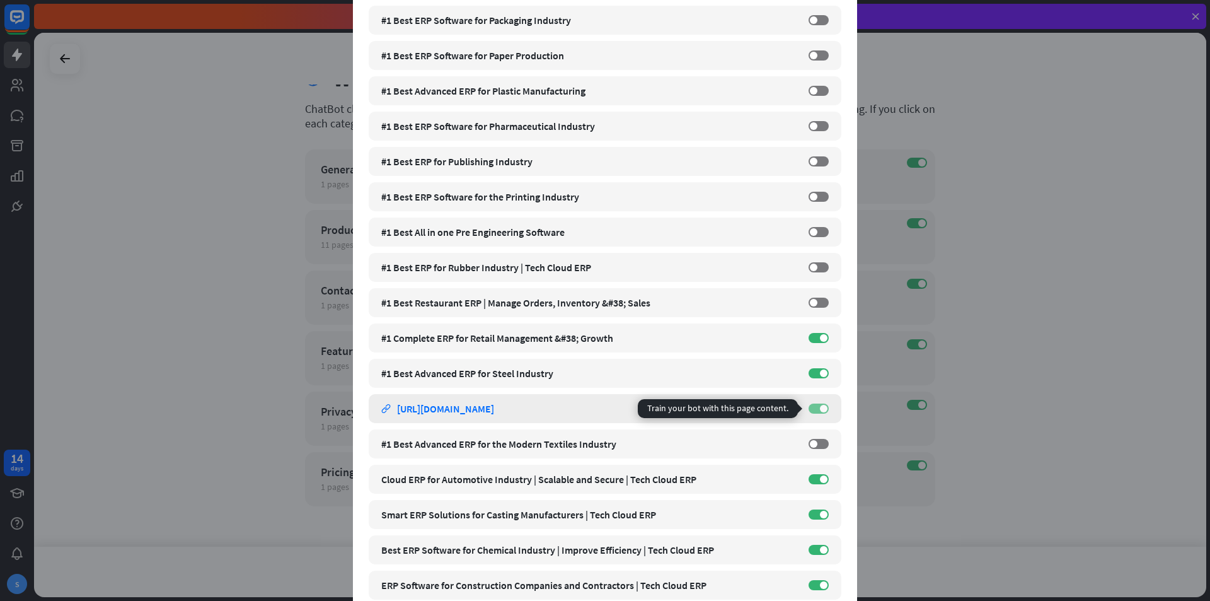
click at [814, 406] on label "ON" at bounding box center [819, 408] width 20 height 10
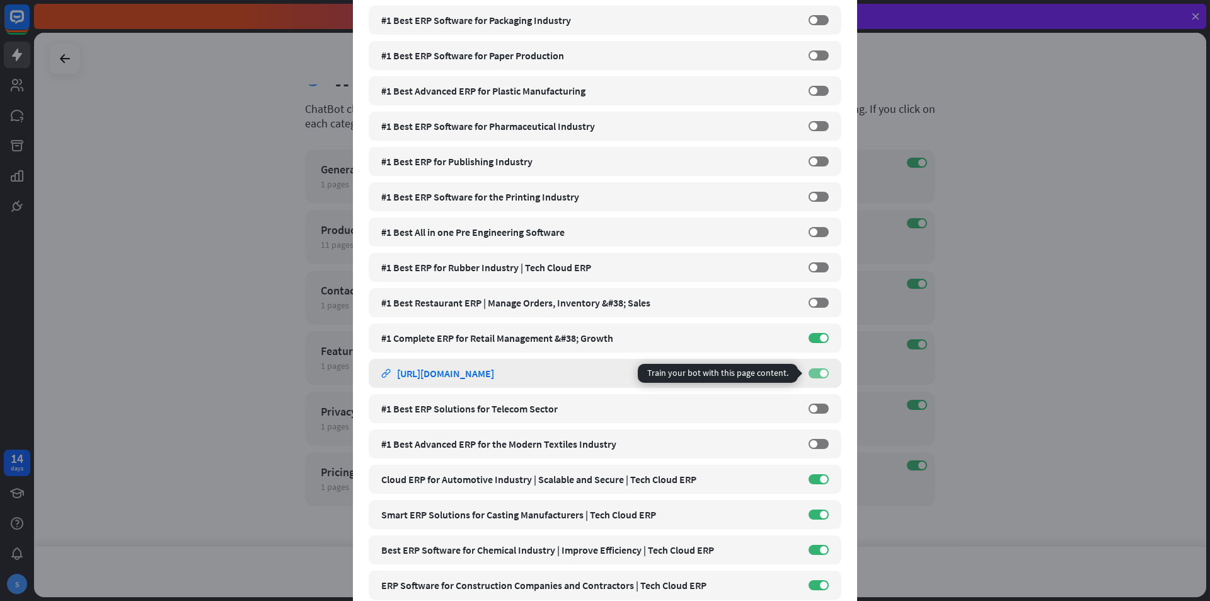
click at [812, 371] on label "ON" at bounding box center [819, 373] width 20 height 10
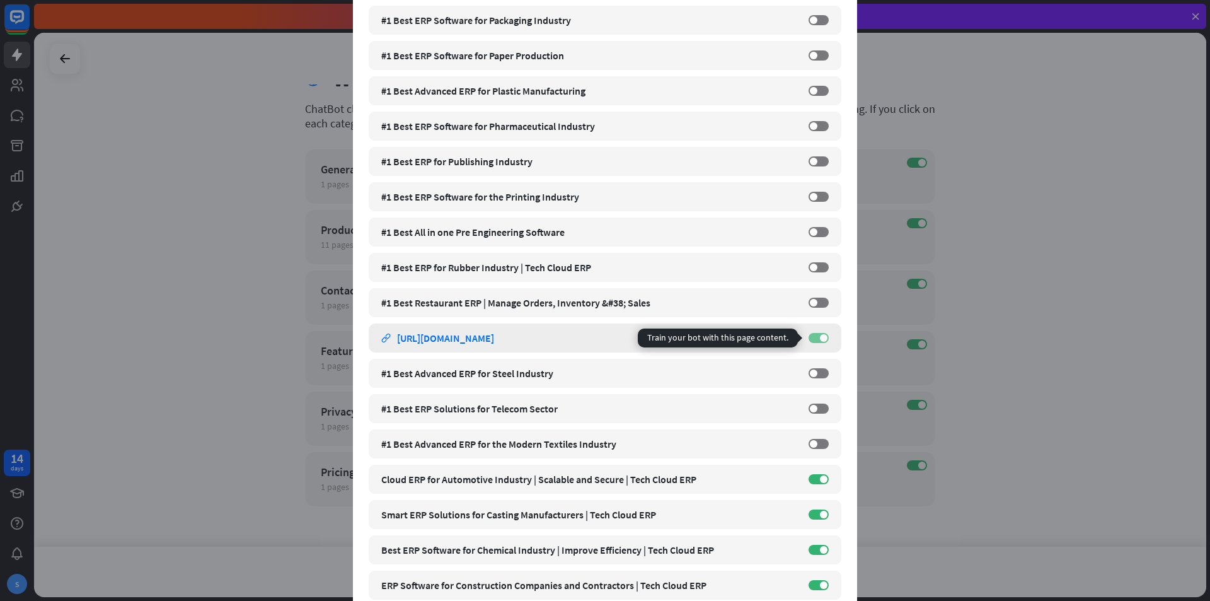
click at [811, 333] on label "ON" at bounding box center [819, 338] width 20 height 10
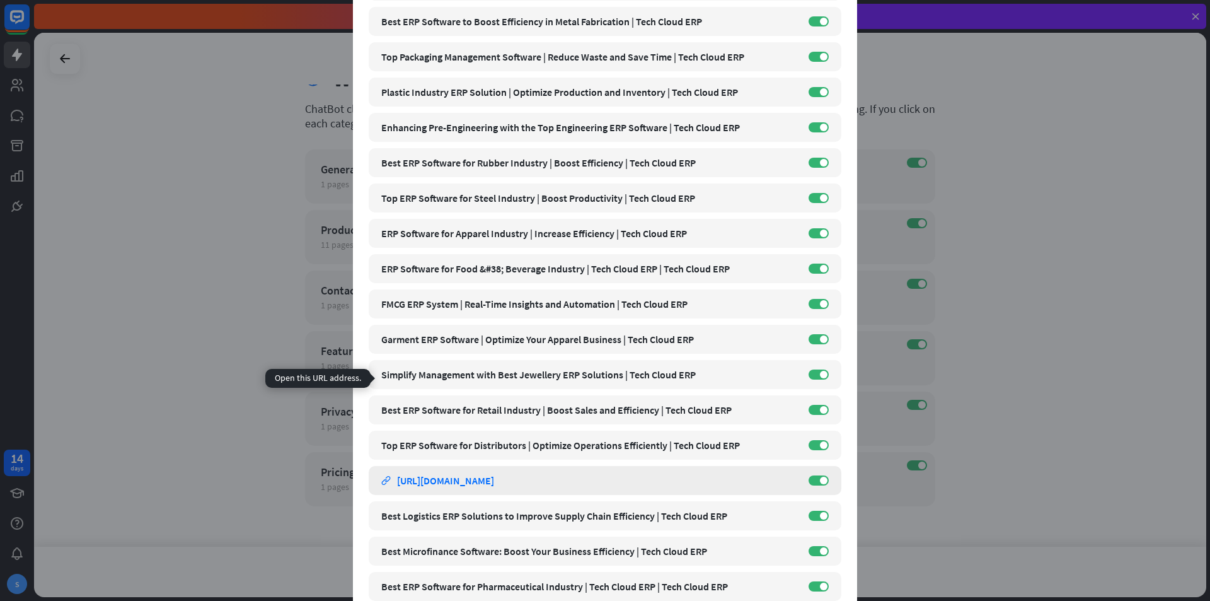
scroll to position [1576, 0]
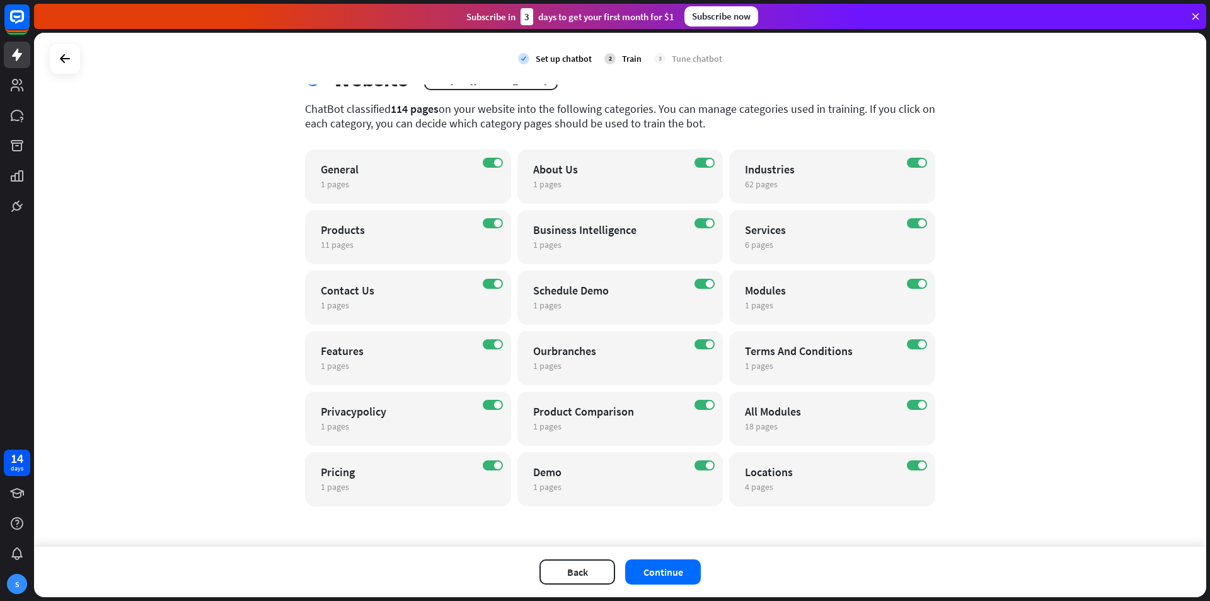
click at [1056, 383] on div "close Train the bot with pages from the “Industries” category There are 62 page…" at bounding box center [605, 300] width 1210 height 601
click at [777, 248] on icon "edit" at bounding box center [781, 245] width 9 height 8
click at [1036, 361] on div "close Train the bot with pages from the “Services” category There are 6 pages i…" at bounding box center [605, 300] width 1210 height 601
click at [758, 429] on span "18 pages" at bounding box center [761, 425] width 33 height 11
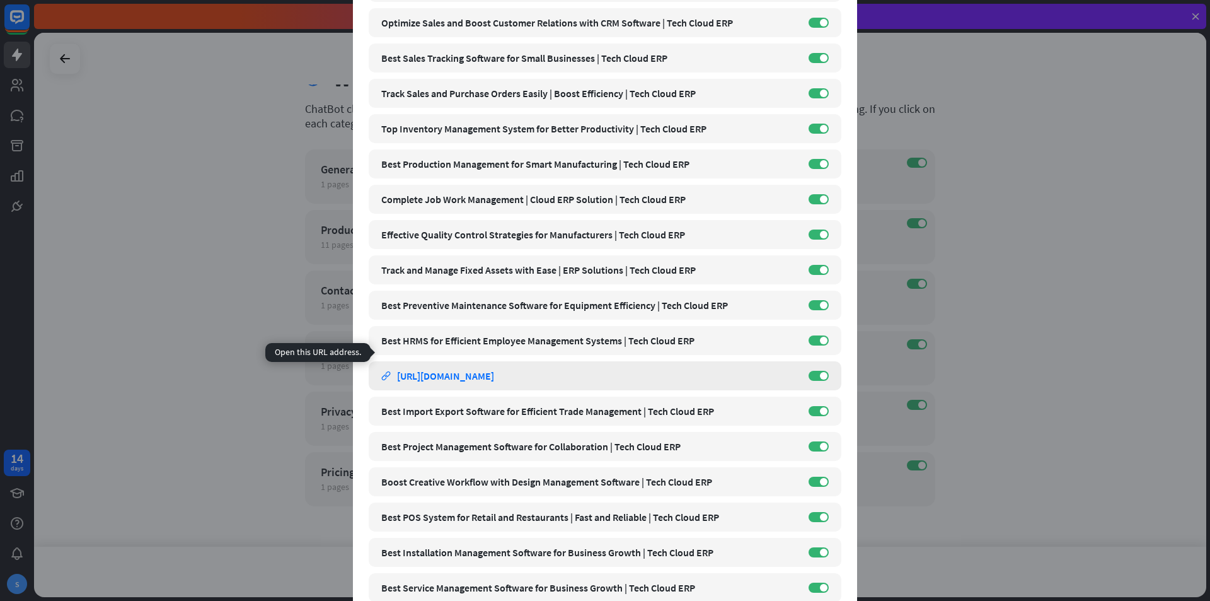
scroll to position [191, 0]
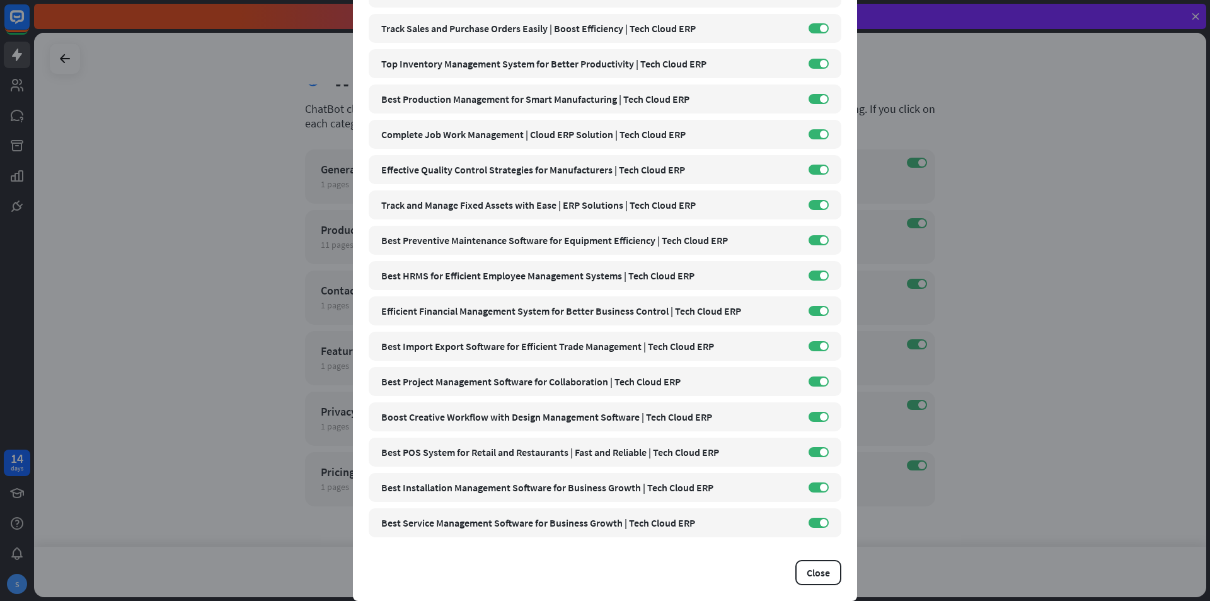
click at [1159, 506] on div "close Train the bot with pages from the “All Modules” category There are 18 pag…" at bounding box center [605, 300] width 1210 height 601
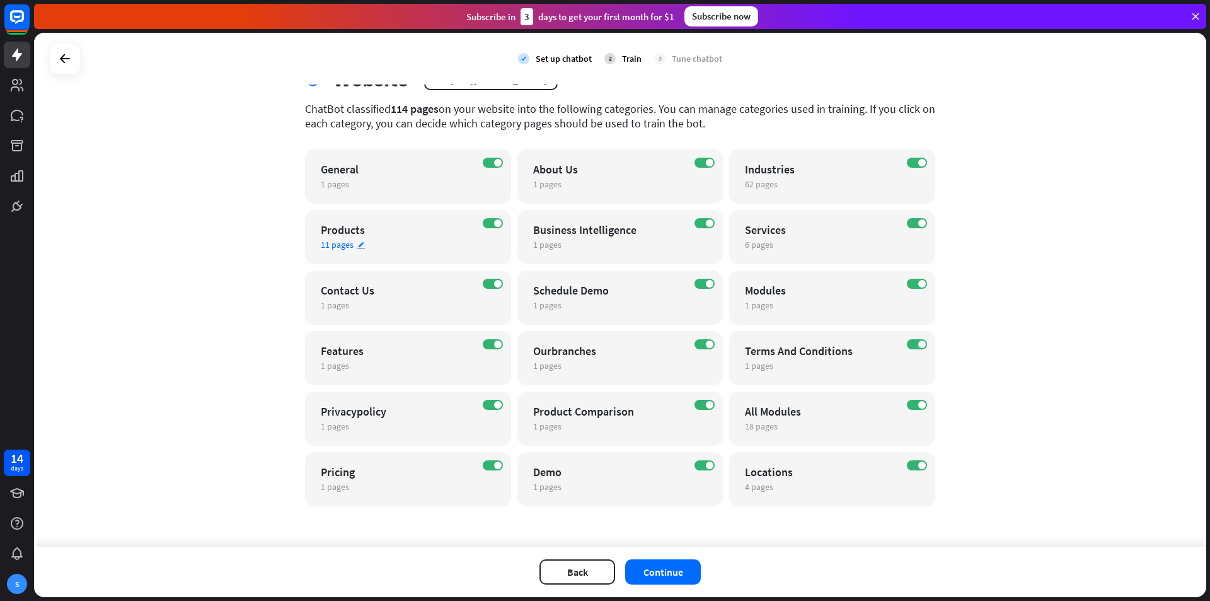
click at [323, 243] on span "11 pages" at bounding box center [337, 244] width 33 height 11
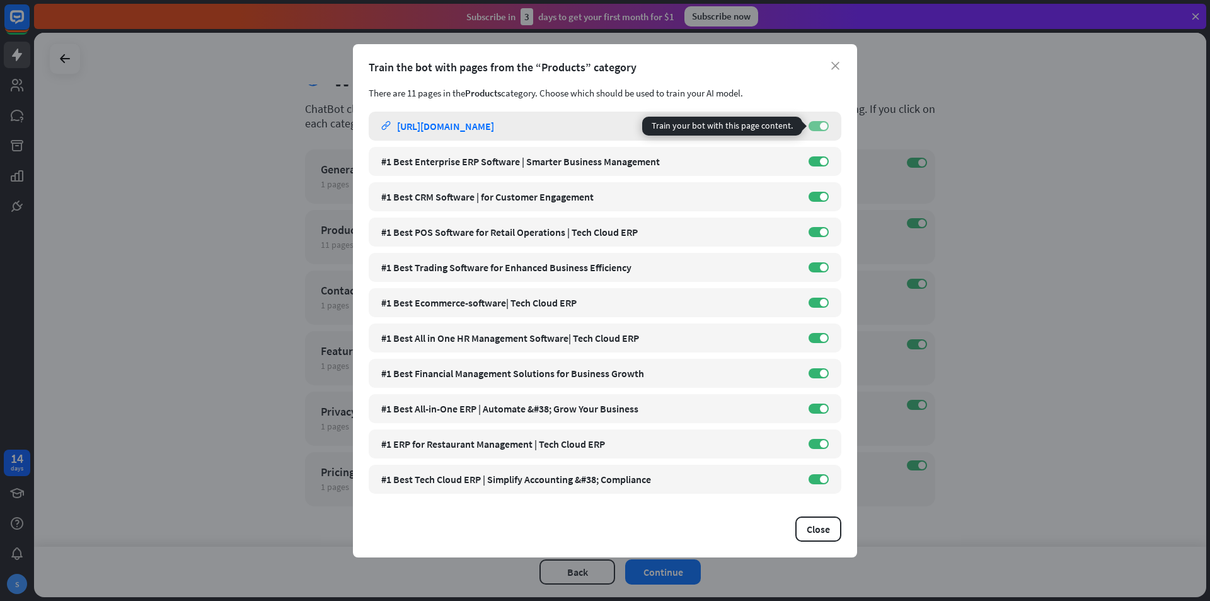
click at [821, 125] on span at bounding box center [824, 126] width 8 height 8
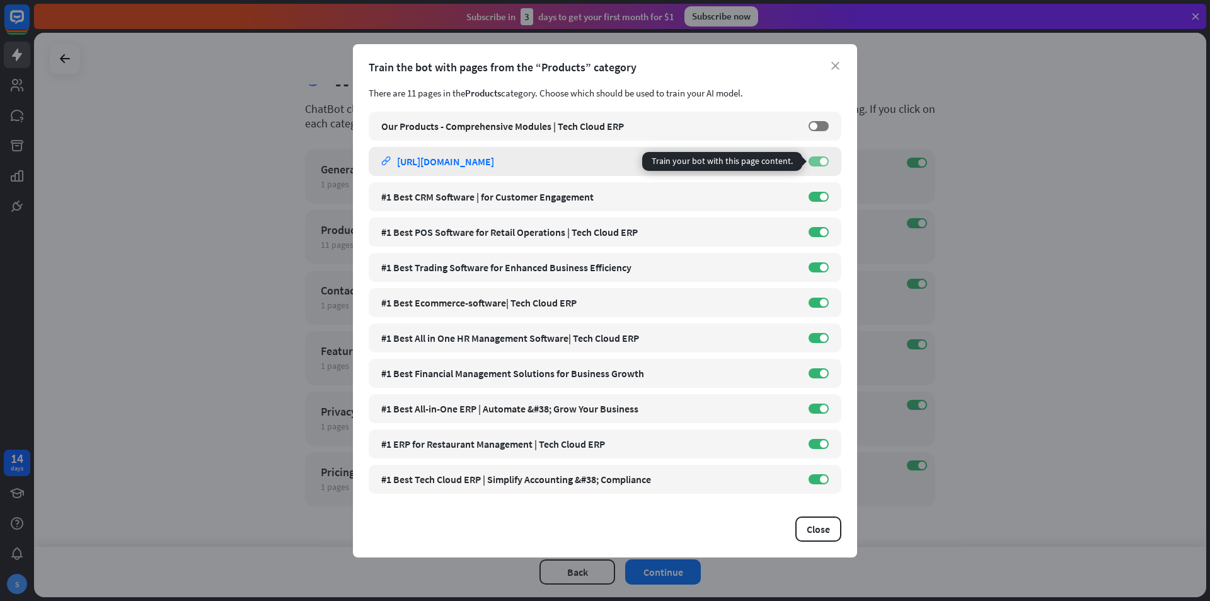
click at [815, 162] on label "ON" at bounding box center [819, 161] width 20 height 10
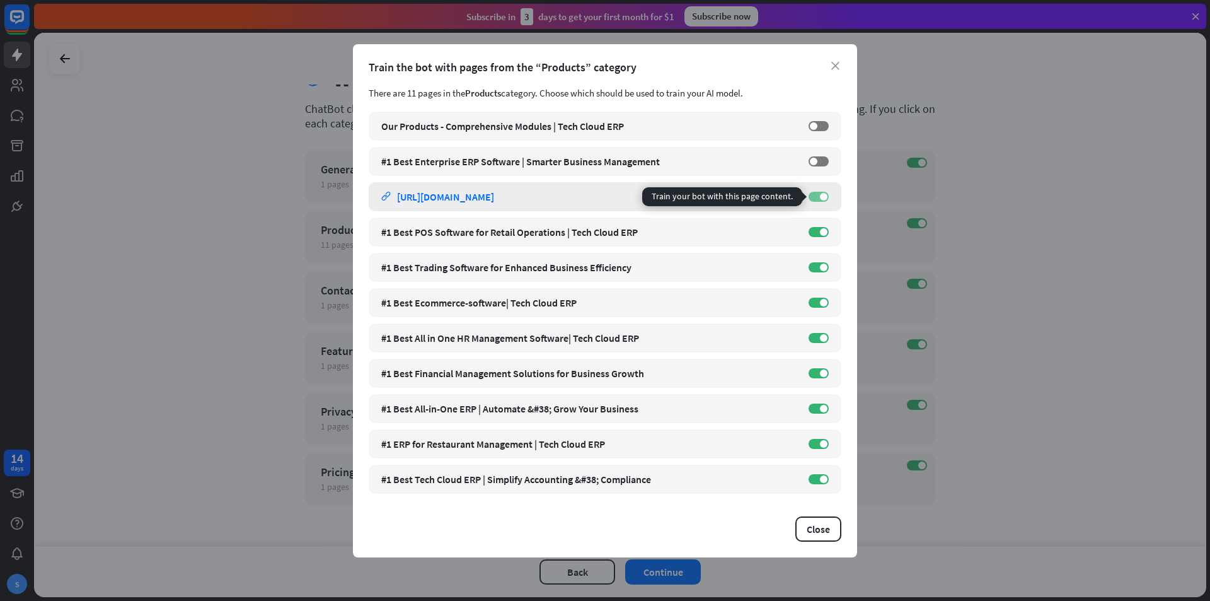
click at [820, 199] on label "ON" at bounding box center [819, 197] width 20 height 10
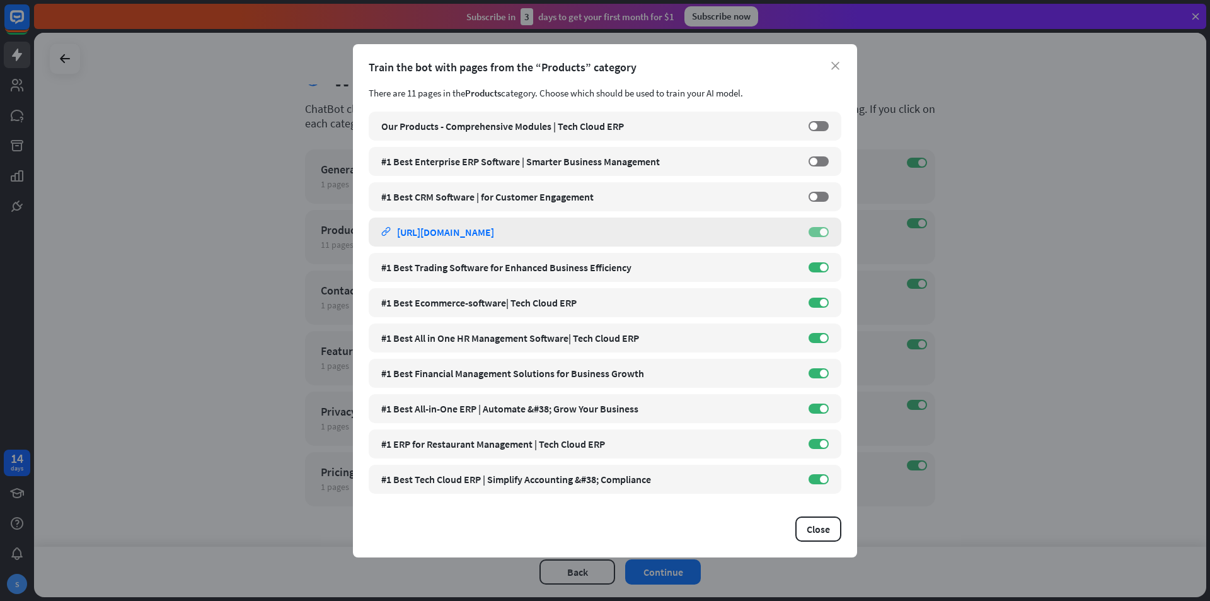
click at [823, 232] on span at bounding box center [824, 232] width 8 height 8
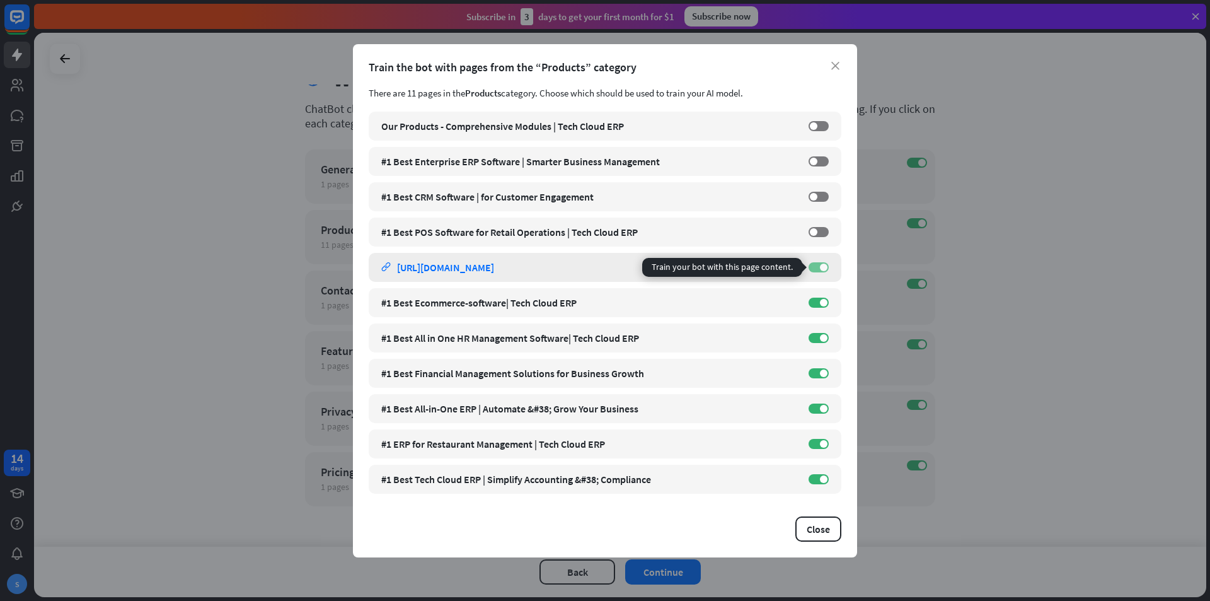
click at [816, 268] on label "ON" at bounding box center [819, 267] width 20 height 10
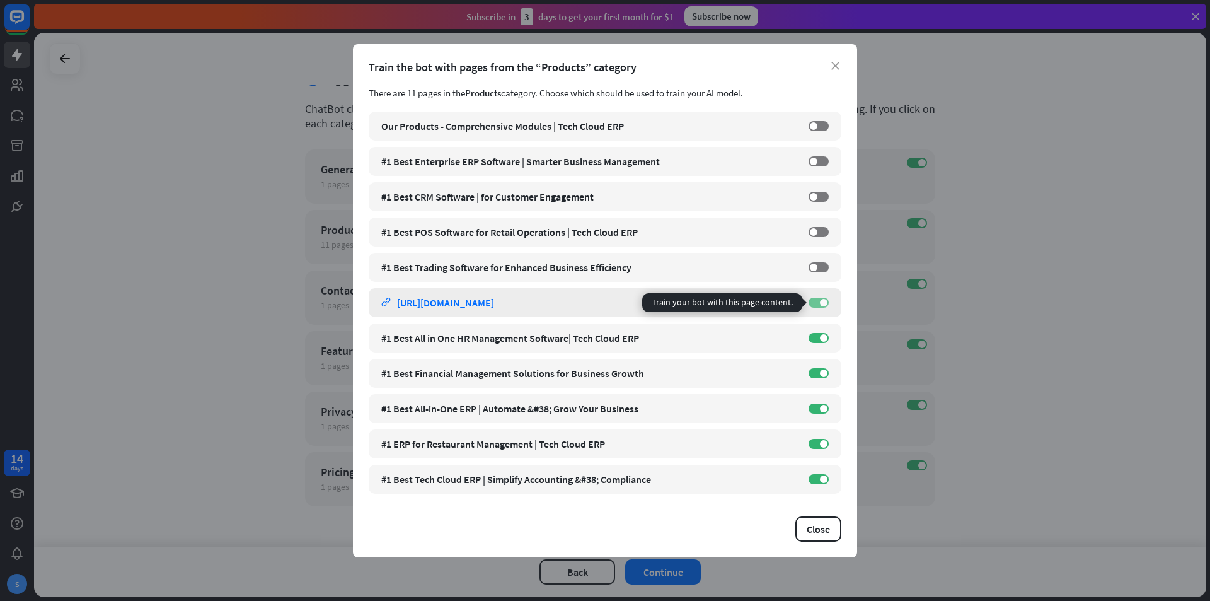
click at [822, 303] on span at bounding box center [824, 303] width 8 height 8
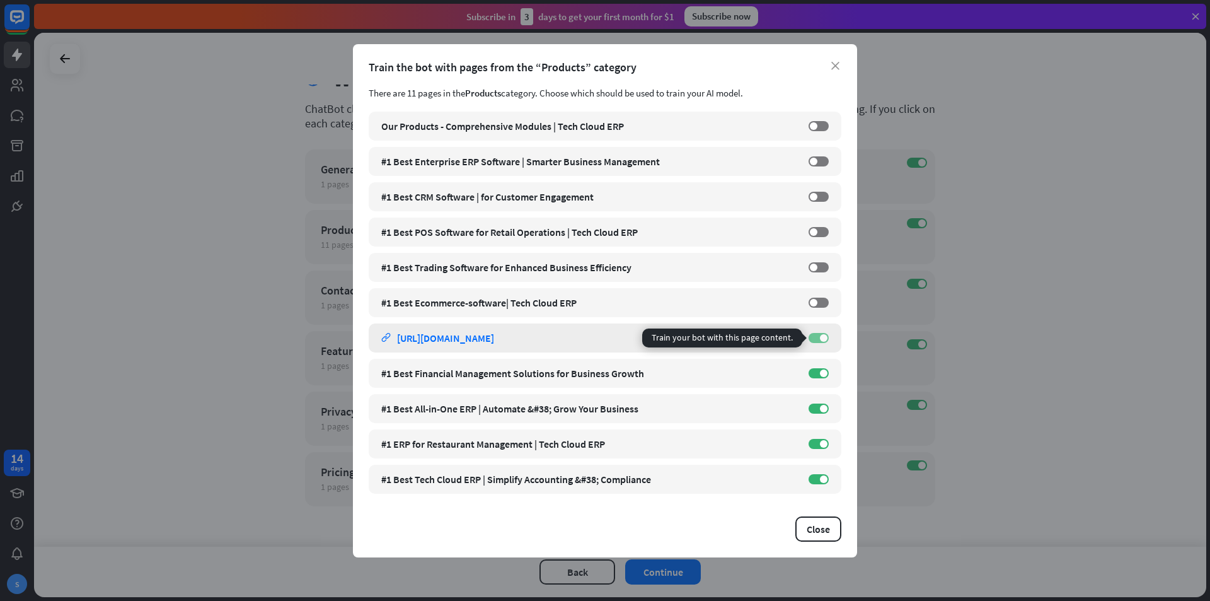
click at [819, 339] on label "ON" at bounding box center [819, 338] width 20 height 10
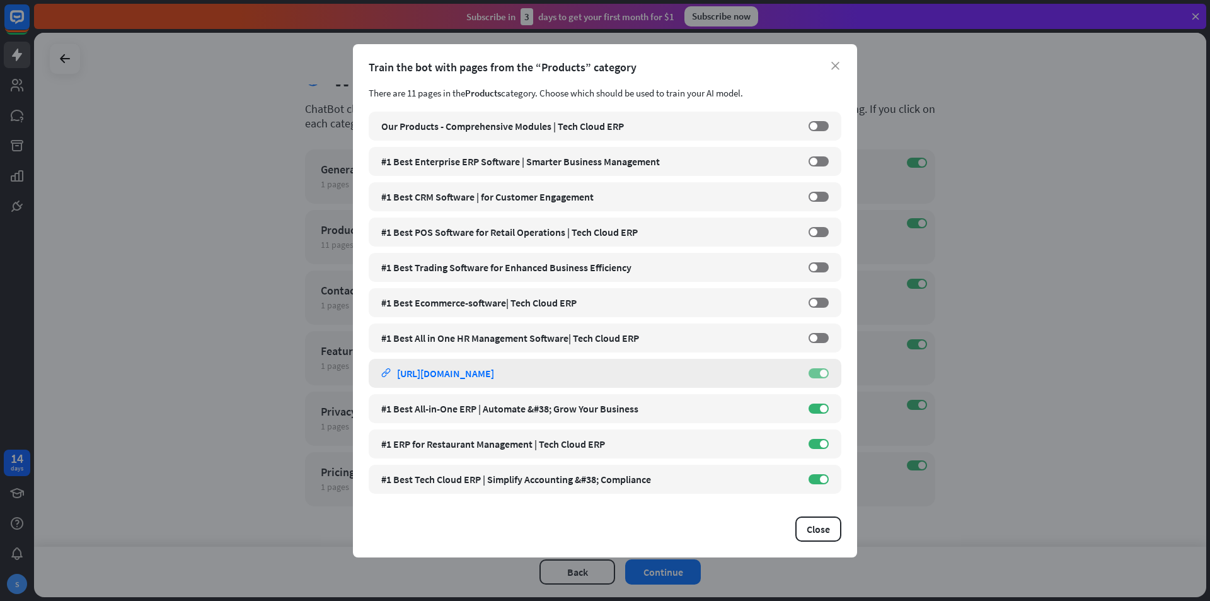
drag, startPoint x: 819, startPoint y: 368, endPoint x: 819, endPoint y: 374, distance: 6.3
click at [819, 369] on label "ON" at bounding box center [819, 373] width 20 height 10
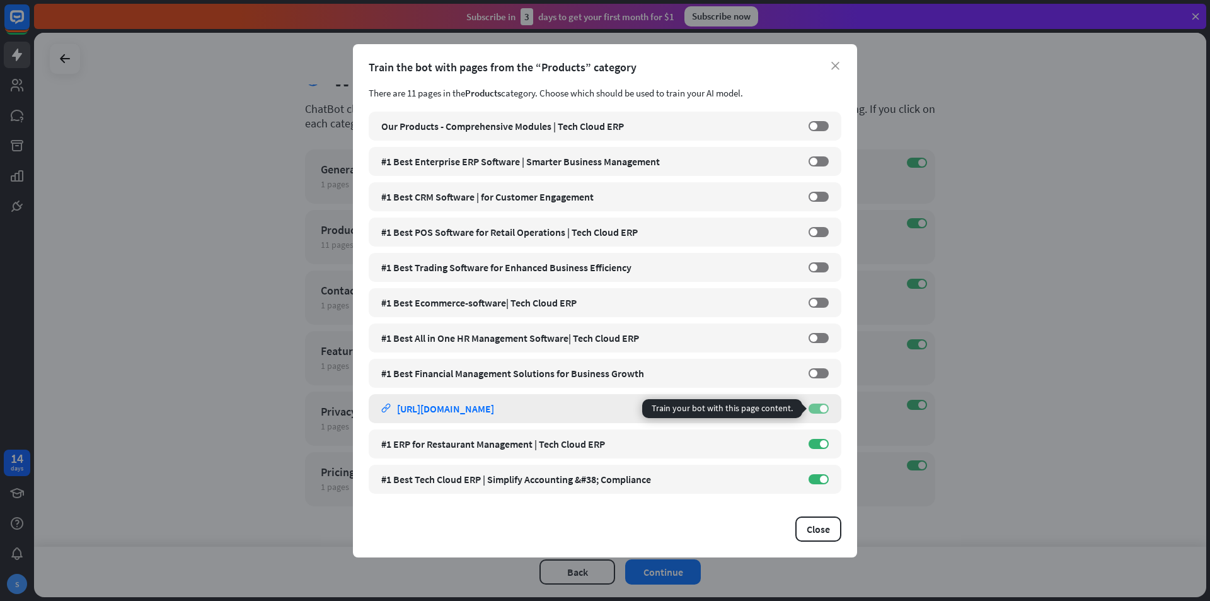
click at [817, 405] on label "ON" at bounding box center [819, 408] width 20 height 10
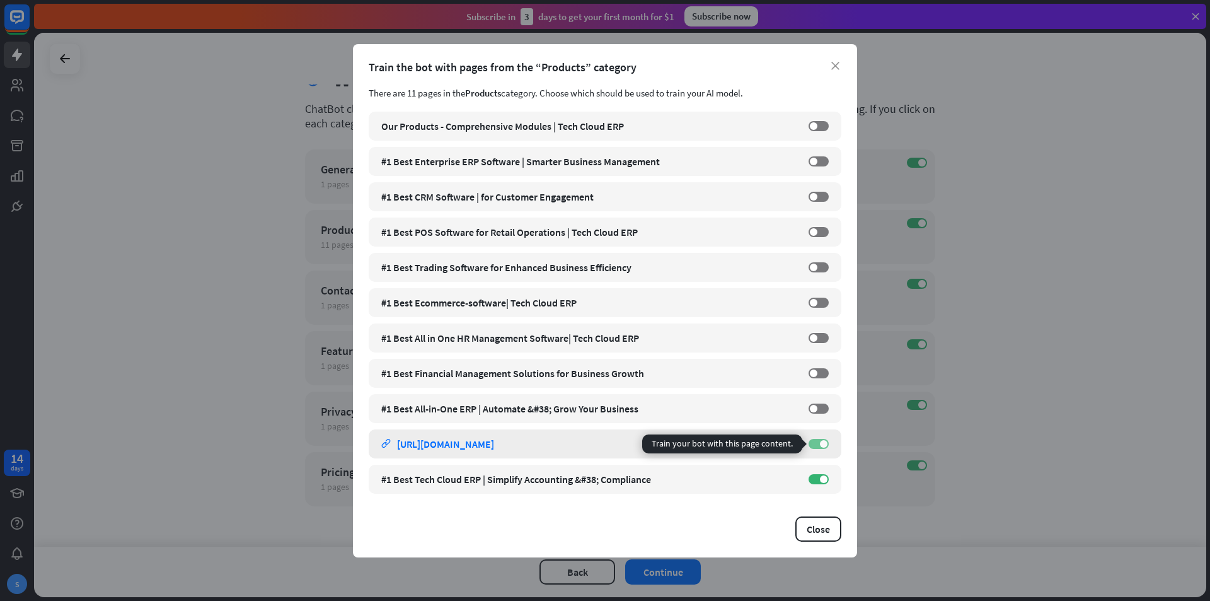
click at [816, 445] on label "ON" at bounding box center [819, 444] width 20 height 10
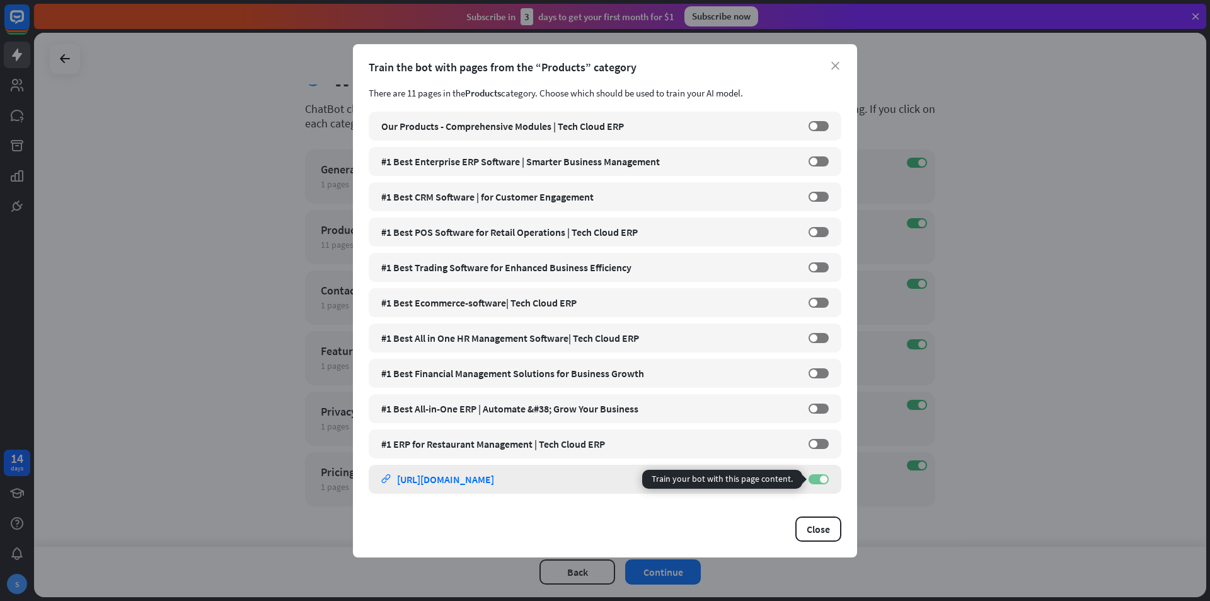
click at [817, 476] on label "ON" at bounding box center [819, 479] width 20 height 10
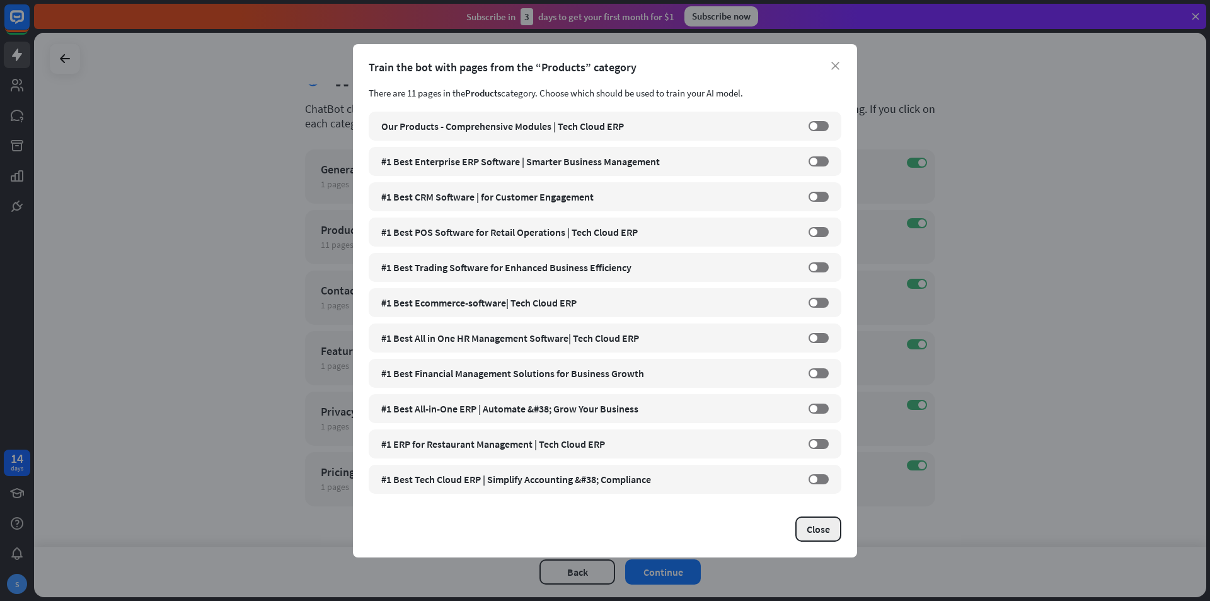
click at [823, 535] on button "Close" at bounding box center [818, 528] width 46 height 25
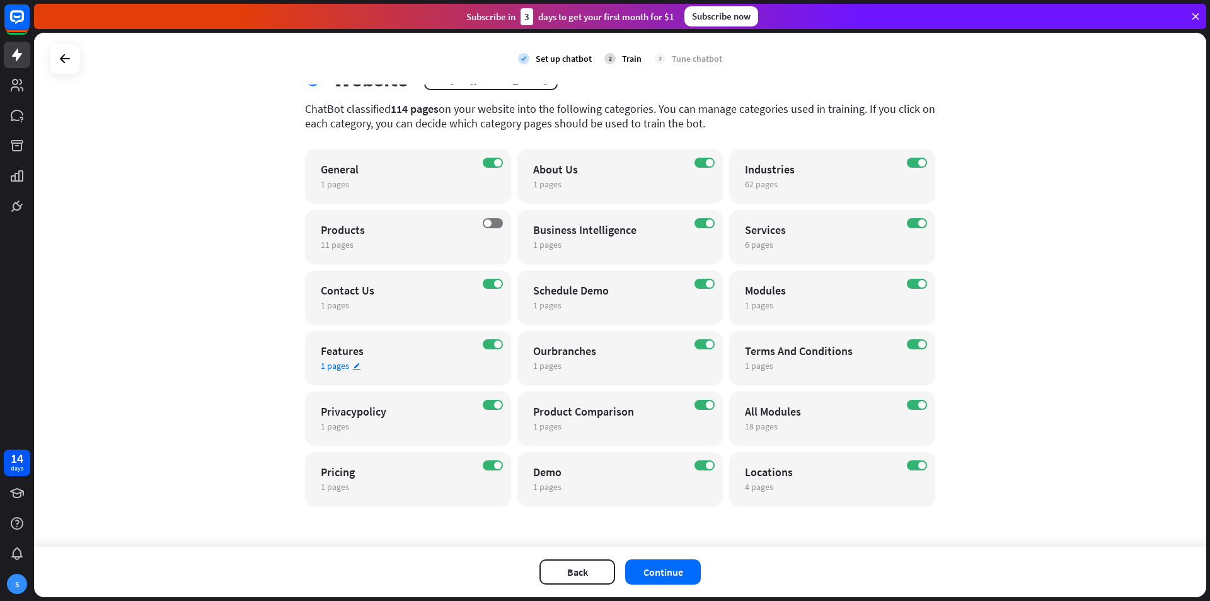
click at [344, 368] on div "1 pages edit" at bounding box center [397, 365] width 153 height 11
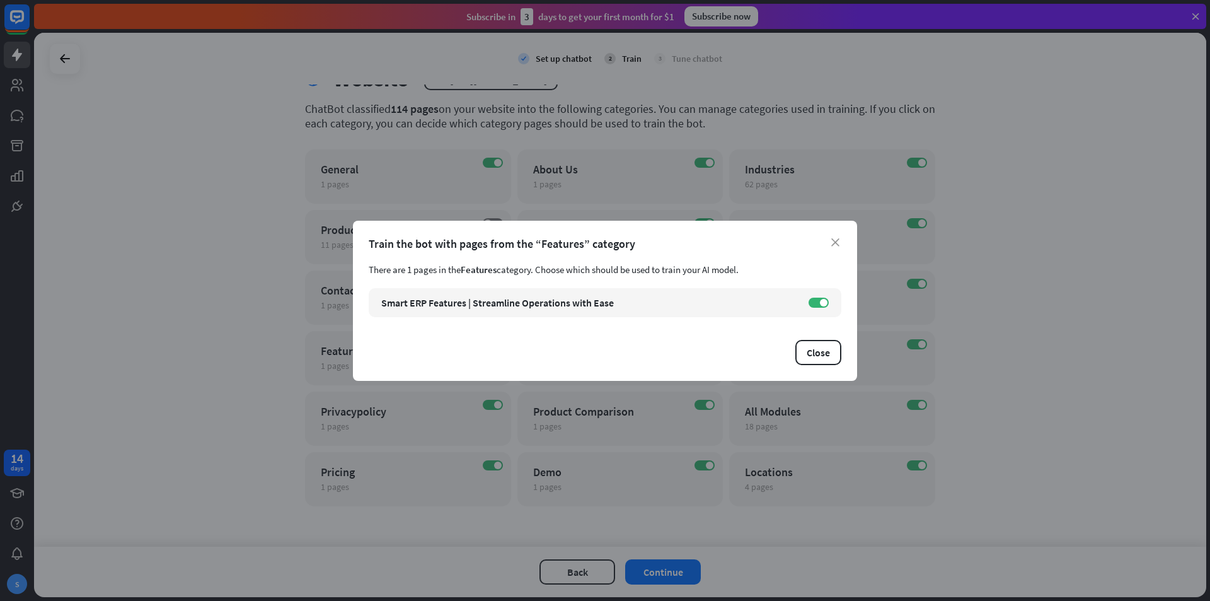
click at [1086, 358] on div "close Train the bot with pages from the “Features” category There are 1 pages i…" at bounding box center [605, 300] width 1210 height 601
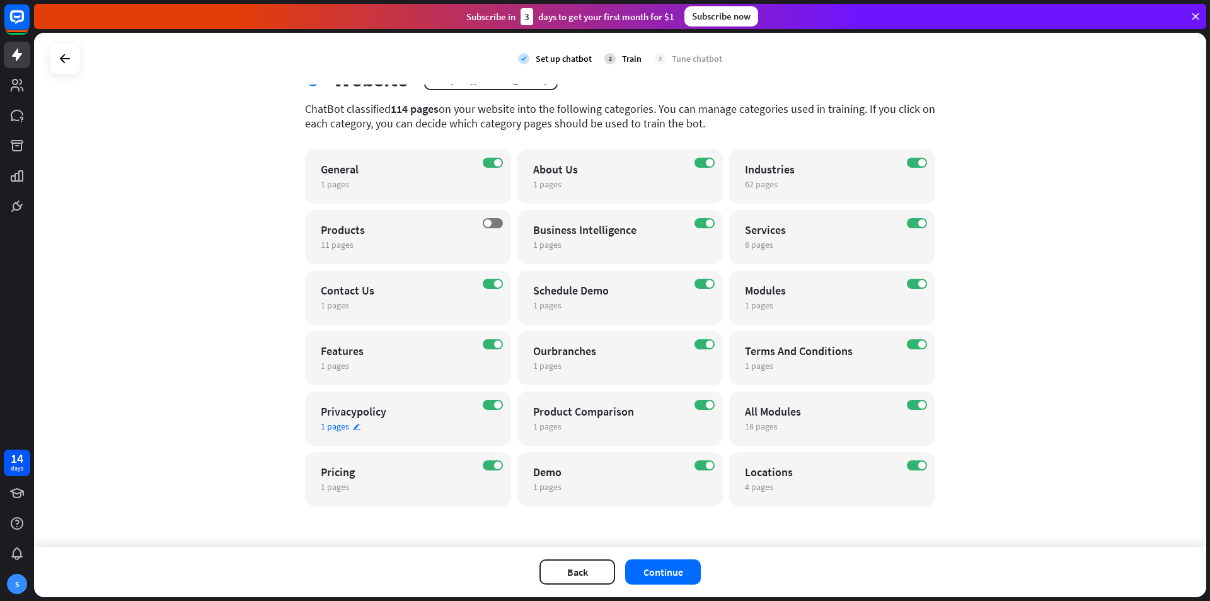
click at [353, 408] on div "Privacypolicy" at bounding box center [397, 411] width 153 height 14
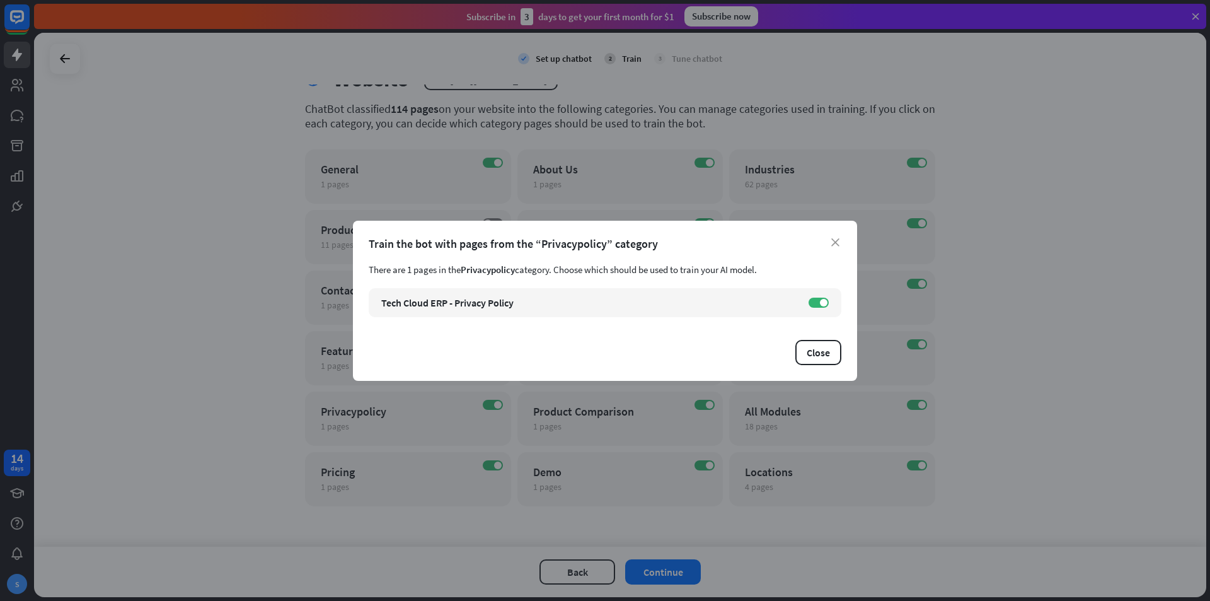
click at [1106, 357] on div "close Train the bot with pages from the “Privacypolicy” category There are 1 pa…" at bounding box center [605, 300] width 1210 height 601
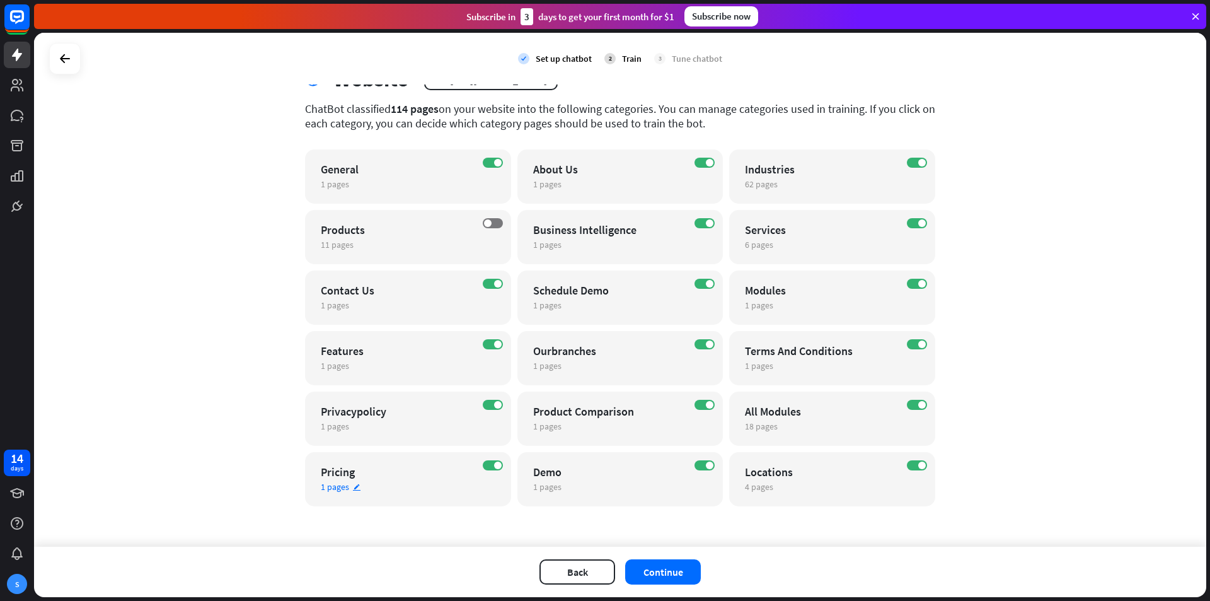
click at [325, 475] on div "Pricing" at bounding box center [397, 472] width 153 height 14
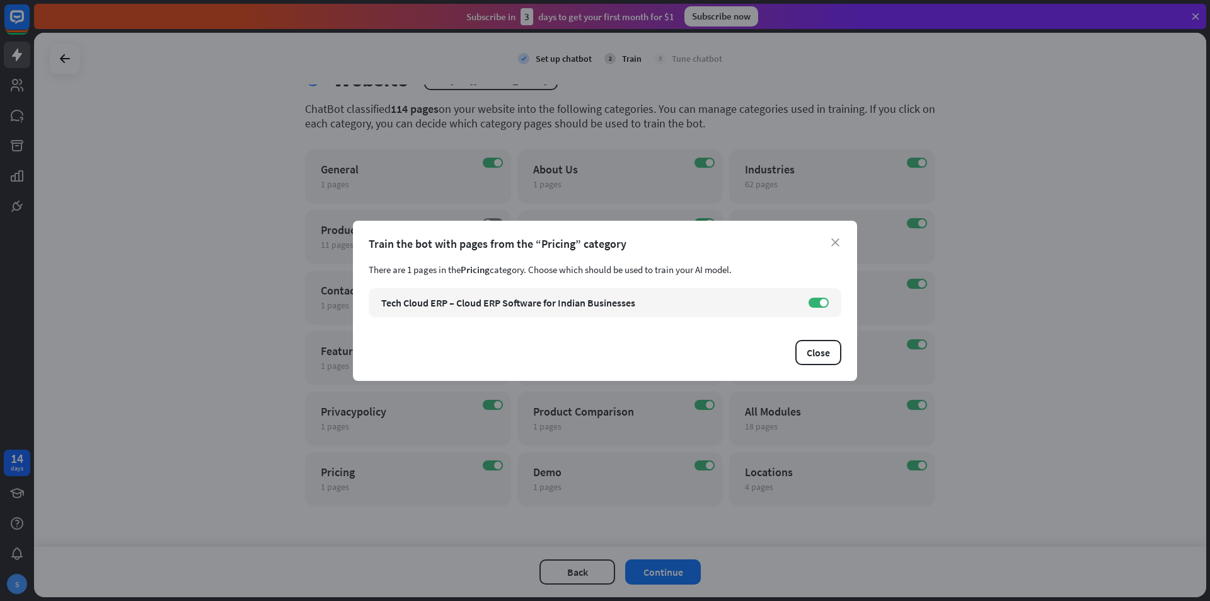
click at [1073, 330] on div "close Train the bot with pages from the “Pricing” category There are 1 pages in…" at bounding box center [605, 300] width 1210 height 601
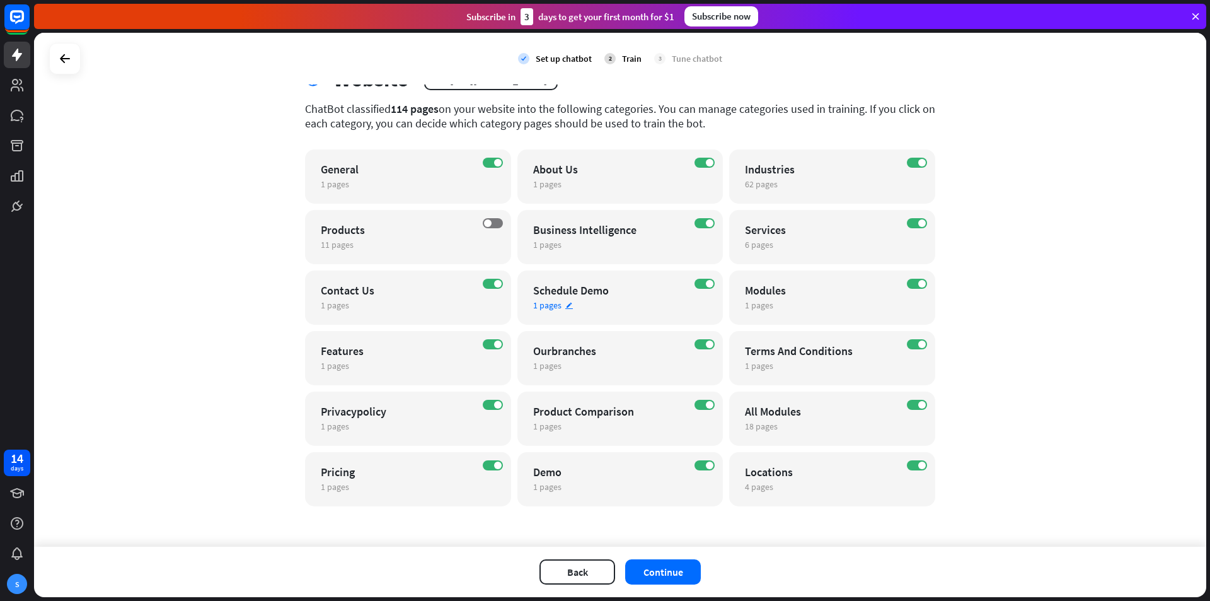
click at [558, 292] on div "Schedule Demo" at bounding box center [609, 290] width 153 height 14
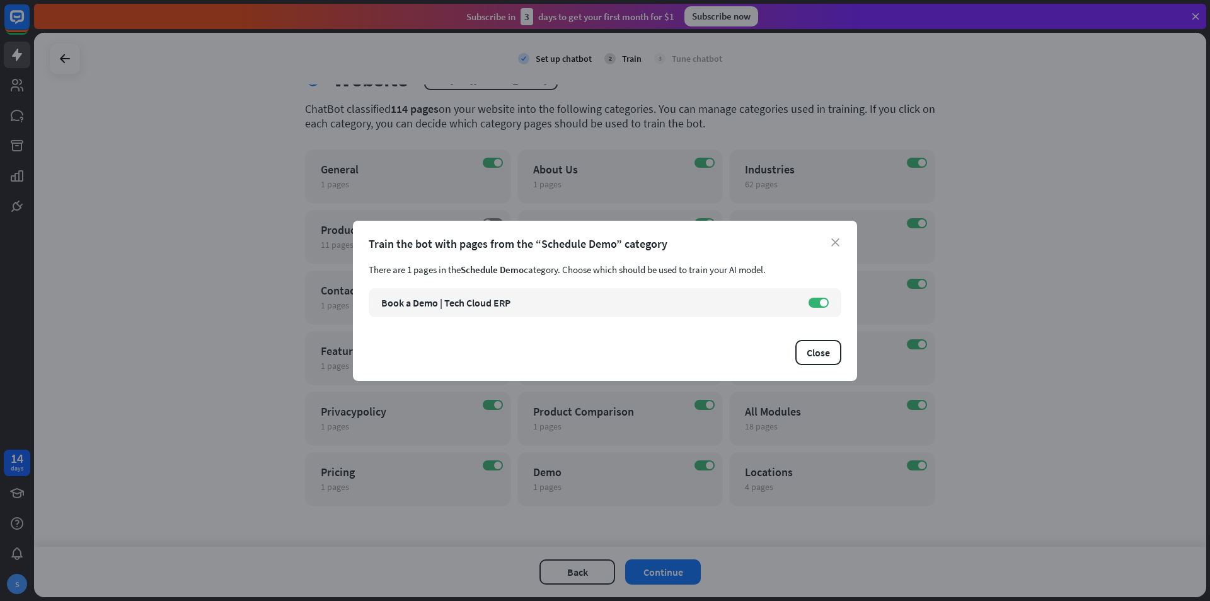
click at [1206, 355] on div "close Train the bot with pages from the “Schedule Demo” category There are 1 pa…" at bounding box center [605, 300] width 1210 height 601
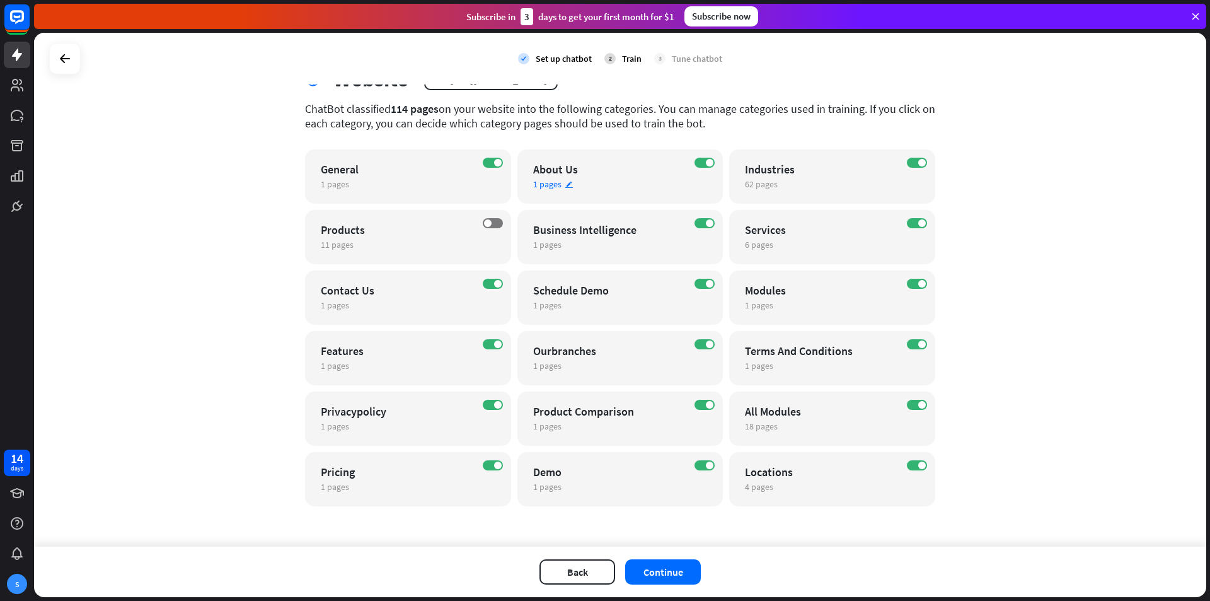
click at [565, 184] on icon "edit" at bounding box center [569, 184] width 9 height 8
click at [1136, 362] on div "close Train the bot with pages from the “About Us” category There are 1 pages i…" at bounding box center [605, 300] width 1210 height 601
click at [683, 570] on button "Continue" at bounding box center [663, 571] width 76 height 25
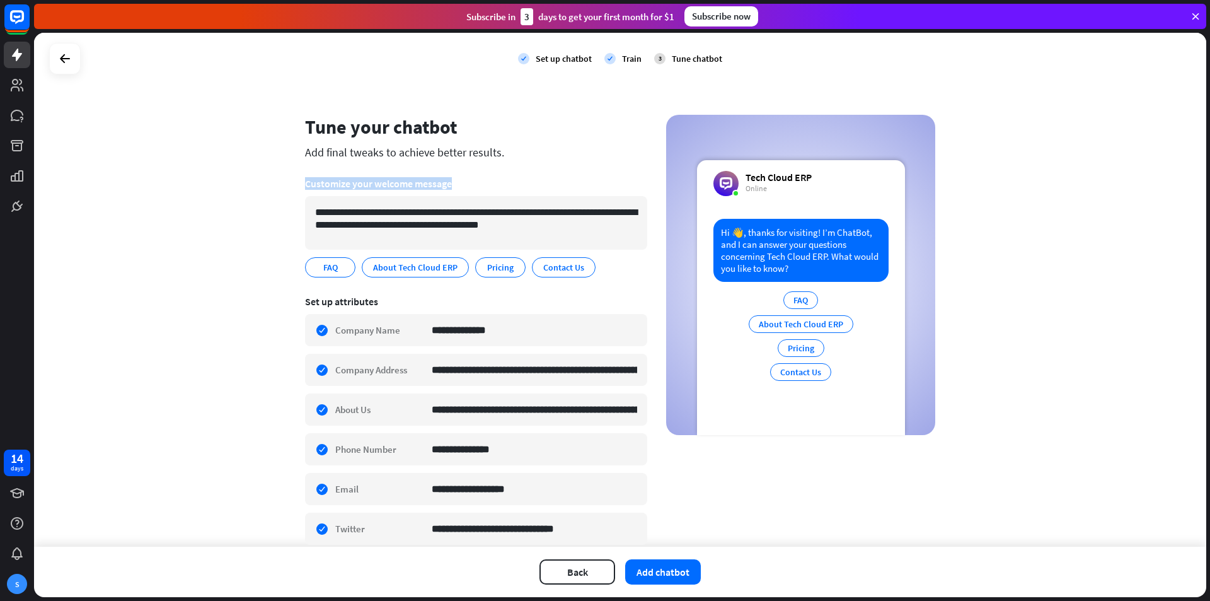
drag, startPoint x: 290, startPoint y: 175, endPoint x: 452, endPoint y: 176, distance: 162.0
click at [452, 176] on div "**********" at bounding box center [620, 477] width 661 height 724
click at [452, 176] on section "**********" at bounding box center [476, 227] width 342 height 118
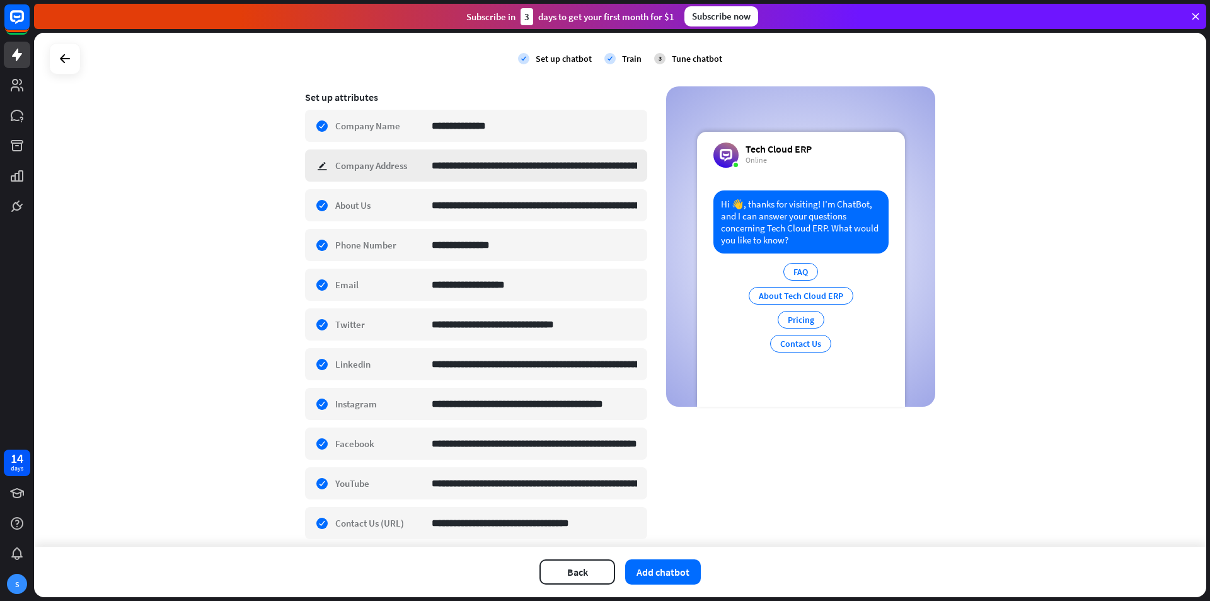
scroll to position [0, 0]
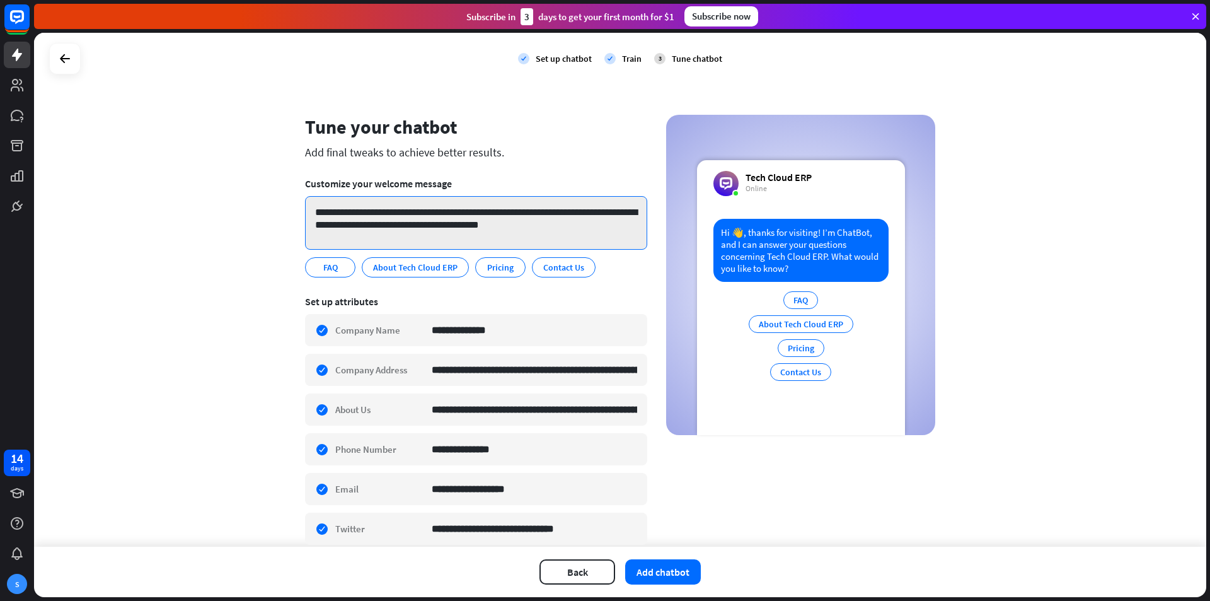
click at [400, 225] on textarea "**********" at bounding box center [476, 223] width 342 height 54
click at [343, 265] on icon "edit" at bounding box center [345, 267] width 10 height 9
click at [244, 270] on div "**********" at bounding box center [620, 290] width 1172 height 514
click at [342, 263] on icon "edit" at bounding box center [345, 267] width 10 height 9
click at [204, 262] on div "**********" at bounding box center [620, 290] width 1172 height 514
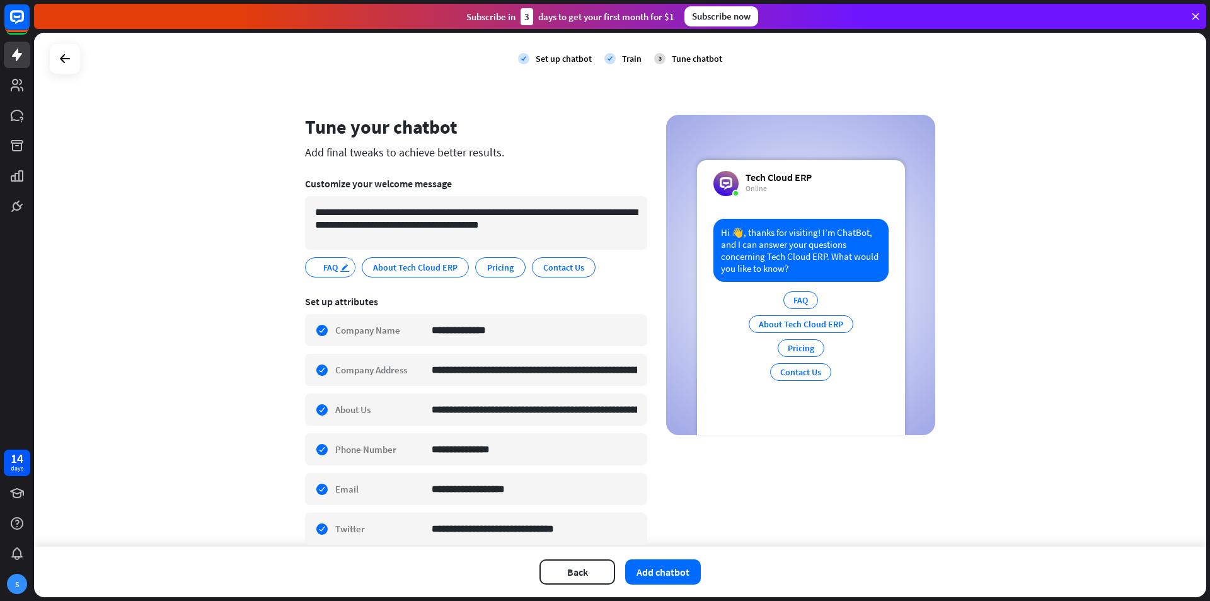
click at [340, 268] on icon "edit" at bounding box center [345, 267] width 10 height 9
click at [132, 262] on div "**********" at bounding box center [620, 290] width 1172 height 514
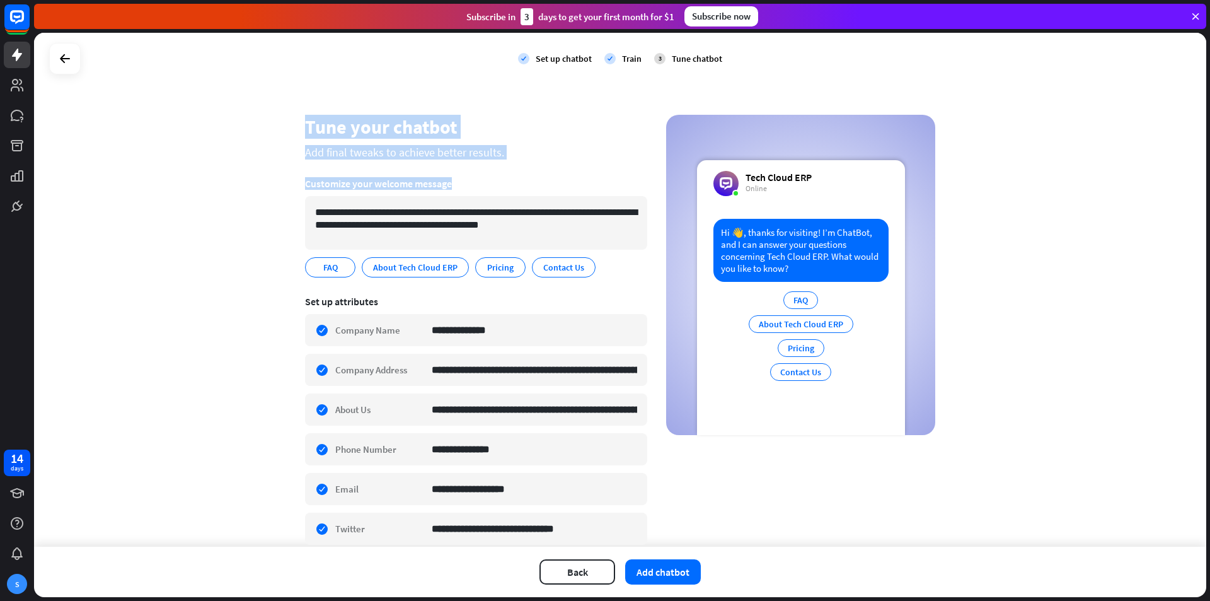
drag, startPoint x: 298, startPoint y: 124, endPoint x: 496, endPoint y: 187, distance: 208.1
click at [496, 187] on div "**********" at bounding box center [620, 477] width 661 height 724
copy div "Tune your chatbot Add final tweaks to achieve better results. Customize your we…"
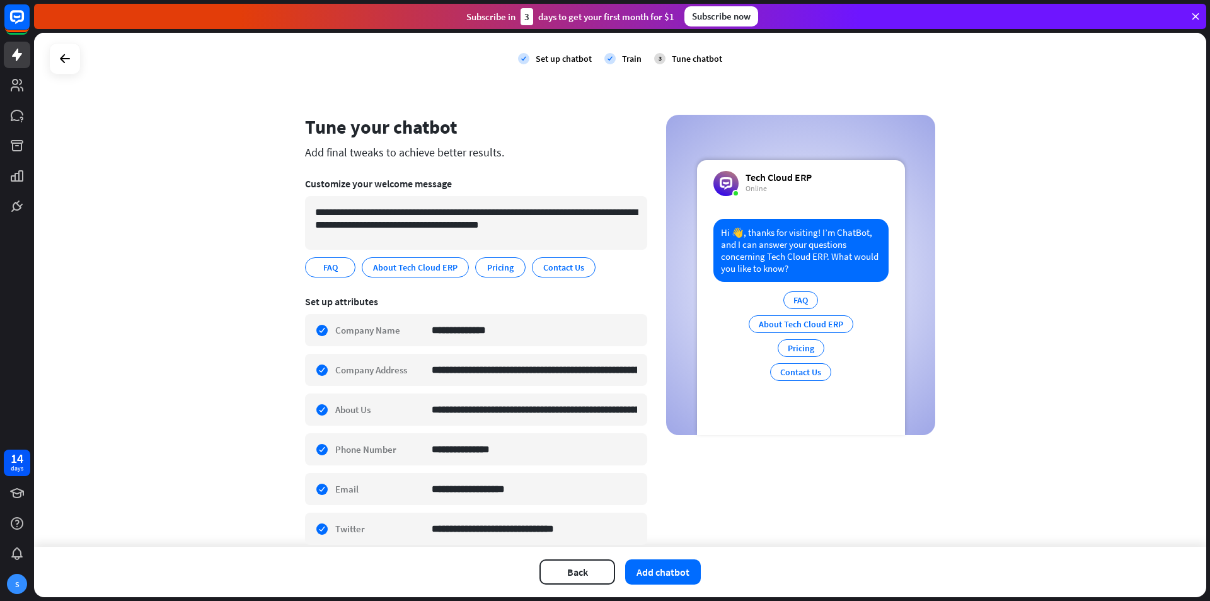
click at [150, 159] on div "**********" at bounding box center [620, 290] width 1172 height 514
